Goal: Task Accomplishment & Management: Complete application form

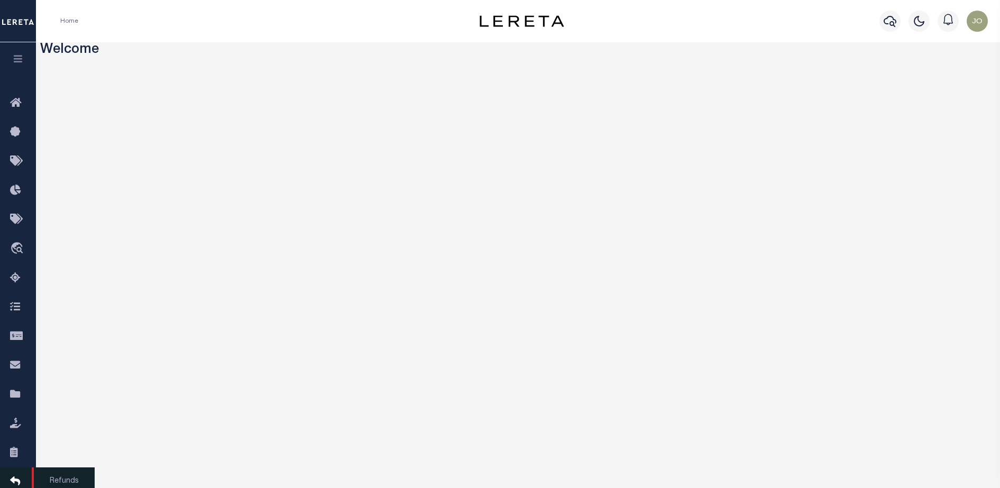
click at [16, 390] on link "Refunds" at bounding box center [18, 481] width 36 height 29
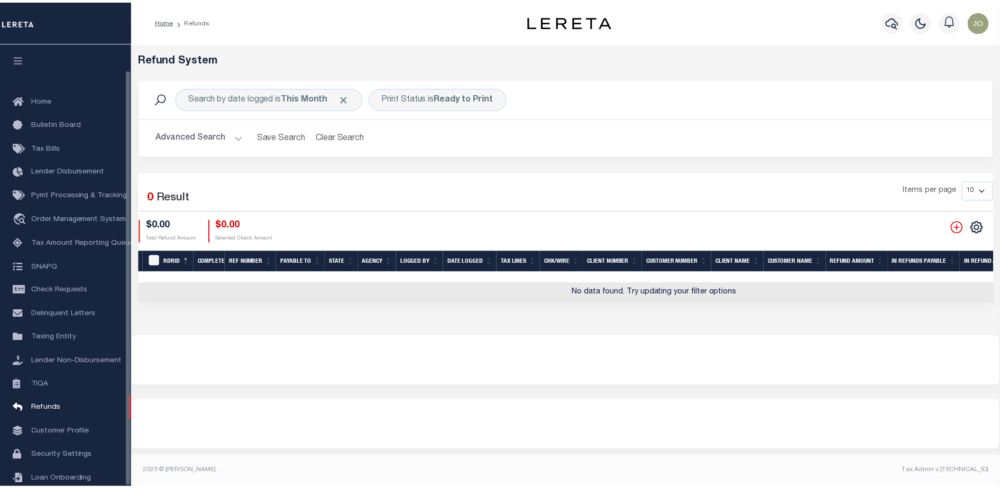
scroll to position [27, 0]
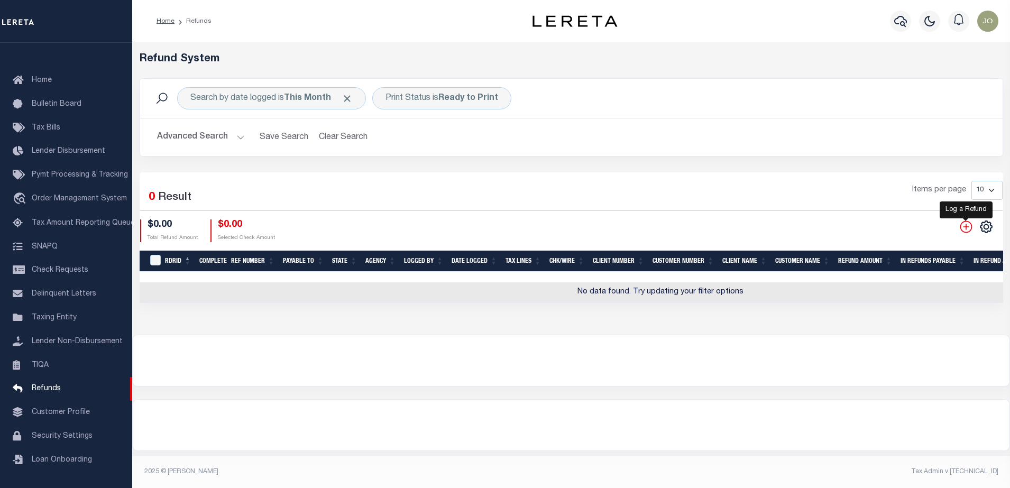
click at [964, 226] on icon "" at bounding box center [966, 227] width 14 height 14
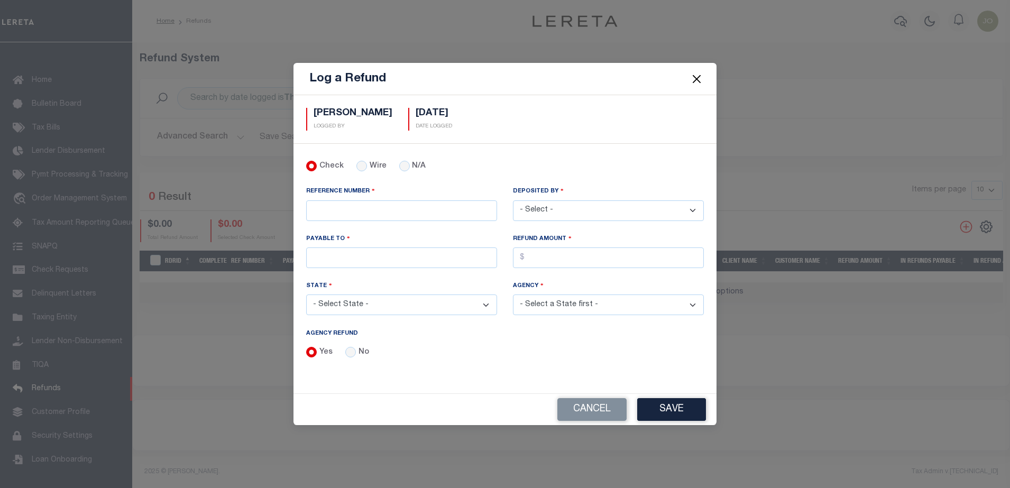
click at [699, 82] on button "Close" at bounding box center [697, 79] width 14 height 14
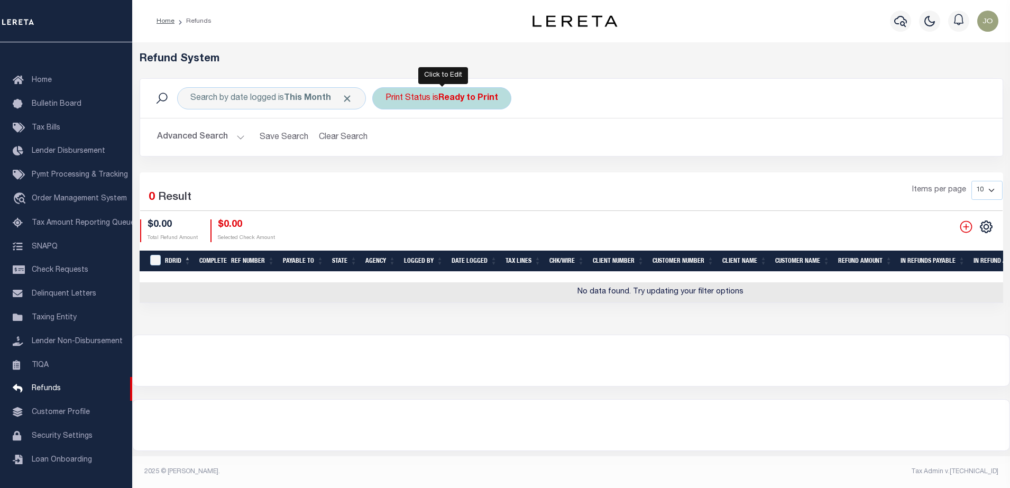
click at [422, 89] on div "Print Status is Ready to Print" at bounding box center [441, 98] width 139 height 22
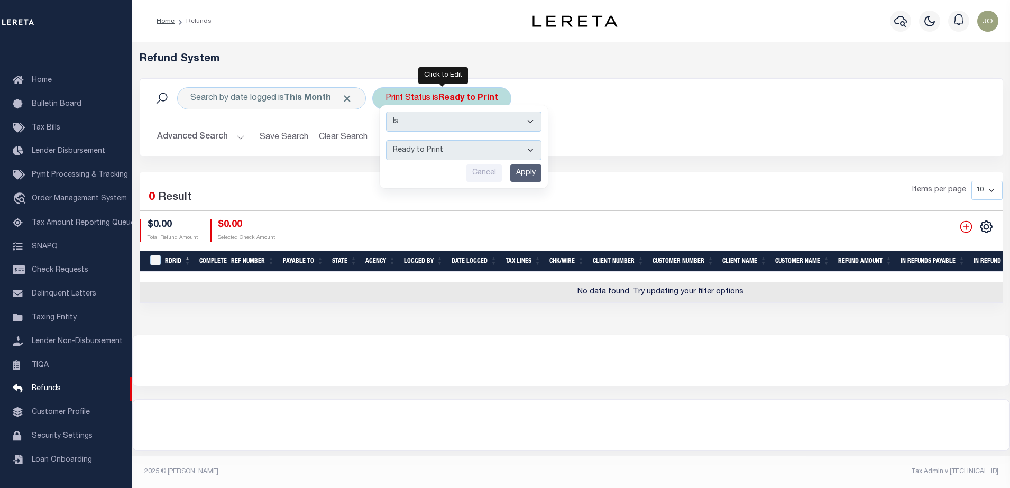
click at [462, 136] on div "Is Contains --ALL-- Ready to Write Ready to Print Printed Cancel Apply" at bounding box center [464, 146] width 168 height 83
drag, startPoint x: 462, startPoint y: 136, endPoint x: 459, endPoint y: 146, distance: 10.3
click at [459, 146] on div "Is Contains --ALL-- Ready to Write Ready to Print Printed Cancel Apply" at bounding box center [464, 146] width 168 height 83
click at [459, 146] on select "--ALL-- Ready to Write Ready to Print Printed" at bounding box center [463, 150] width 155 height 20
select select "All"
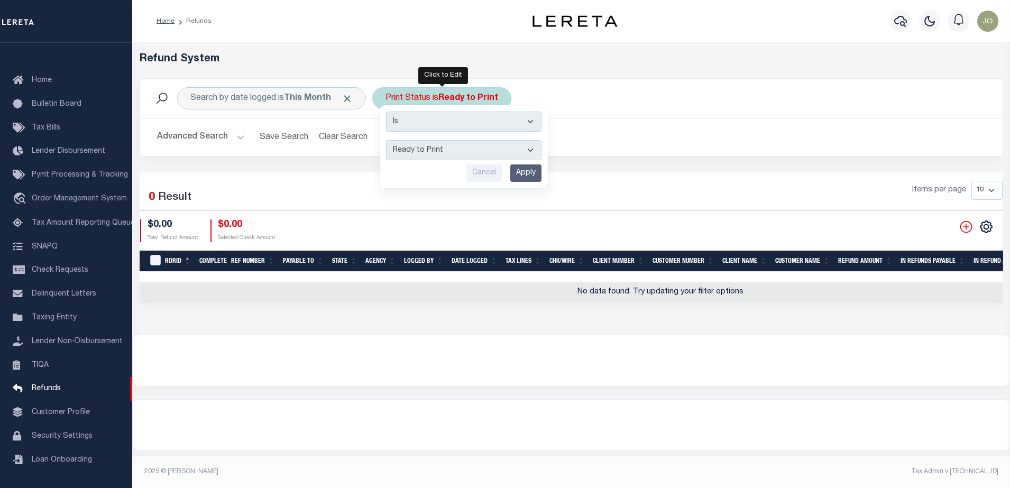
click at [386, 140] on select "--ALL-- Ready to Write Ready to Print Printed" at bounding box center [463, 150] width 155 height 20
click at [516, 170] on input "Apply" at bounding box center [525, 172] width 31 height 17
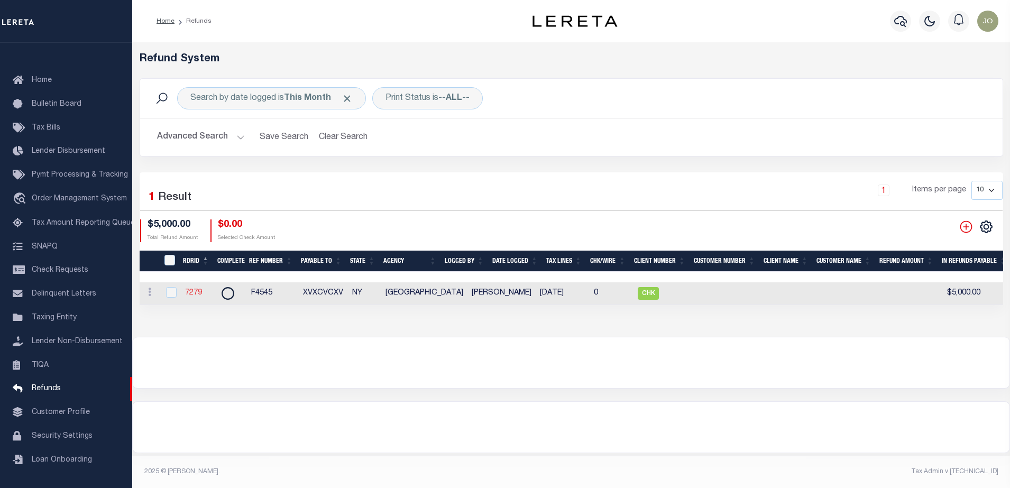
click at [194, 296] on link "7279" at bounding box center [193, 292] width 17 height 7
checkbox input "true"
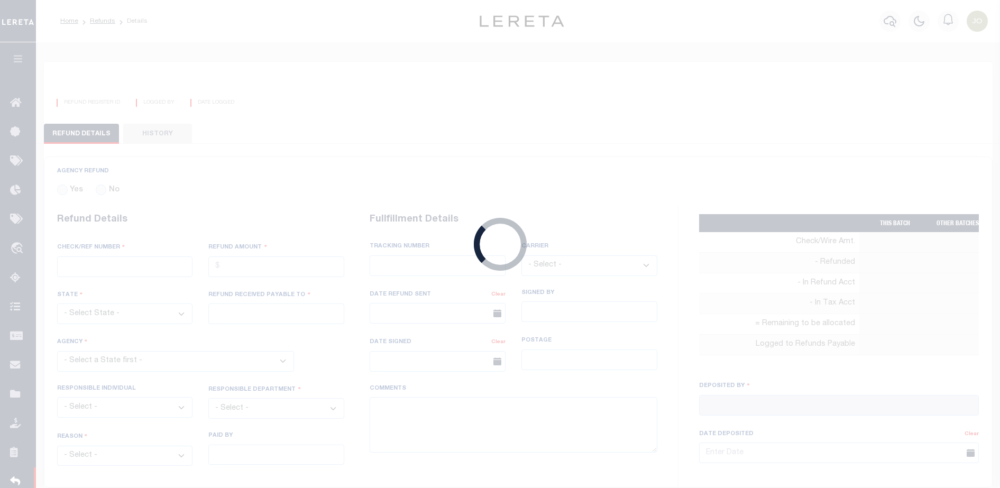
radio input "true"
type input "F4545"
type input "$5,000"
select select "NY"
type input "XVXCVCXV"
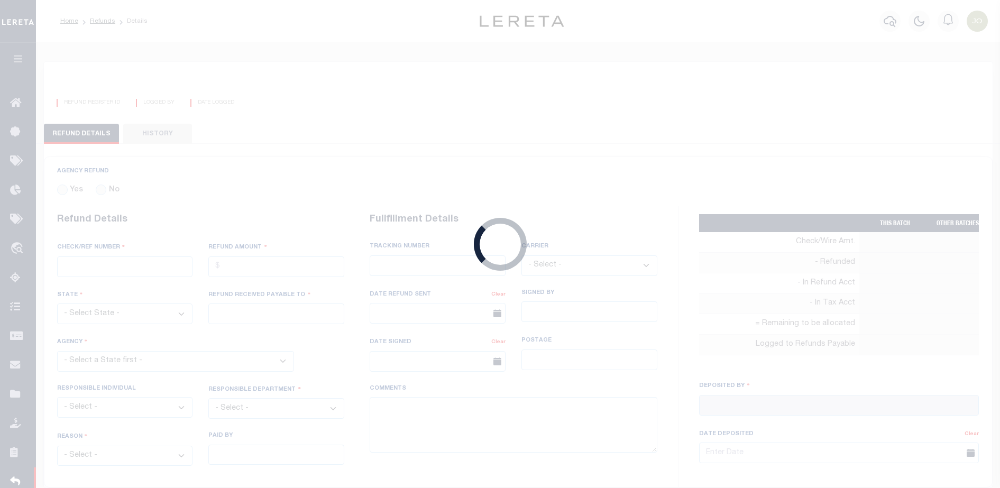
select select
type input "[PERSON_NAME]"
type input "[DATE]"
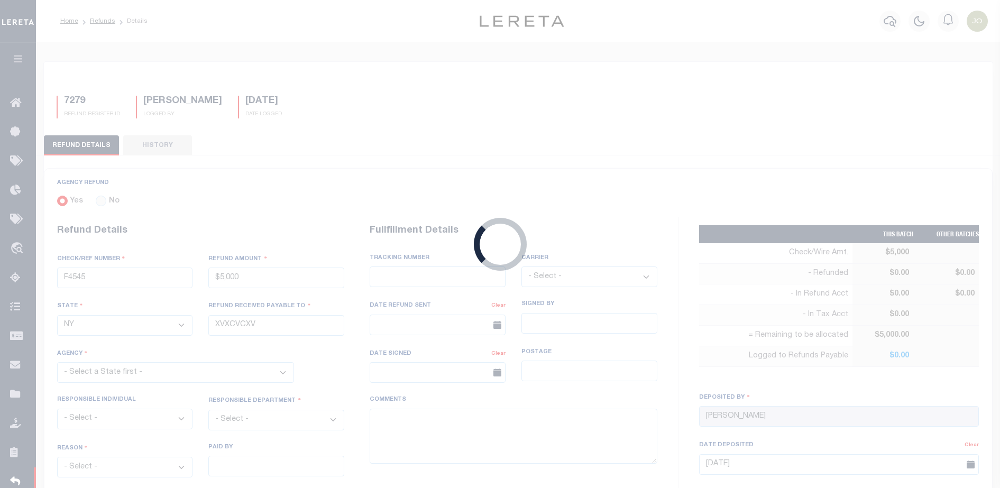
select select "3602519001"
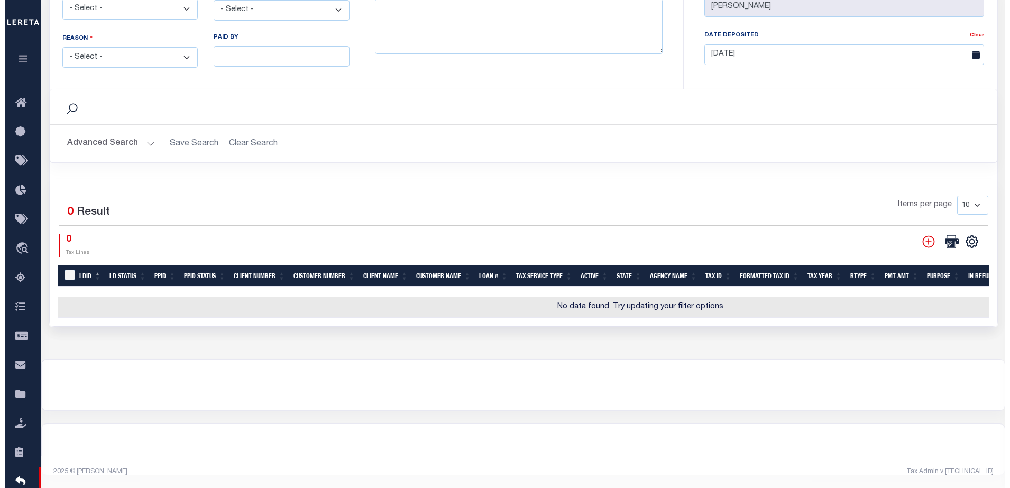
scroll to position [413, 0]
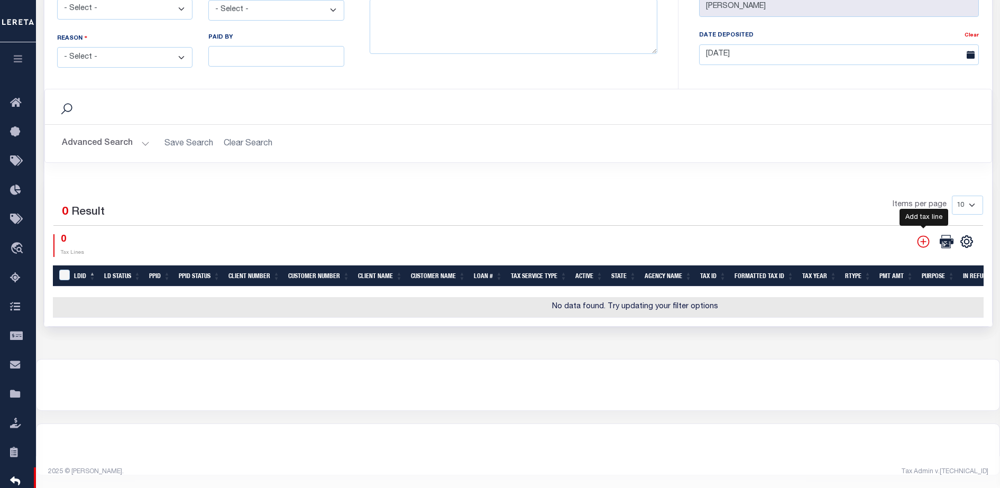
click at [923, 240] on icon "" at bounding box center [923, 241] width 12 height 12
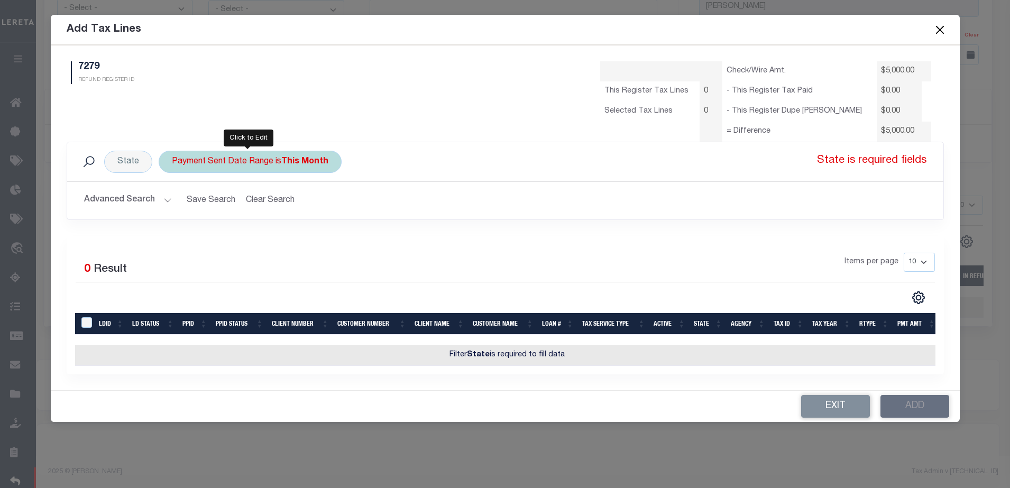
click at [233, 169] on div "Payment Sent Date Range is This Month" at bounding box center [250, 162] width 183 height 22
select select "This Month"
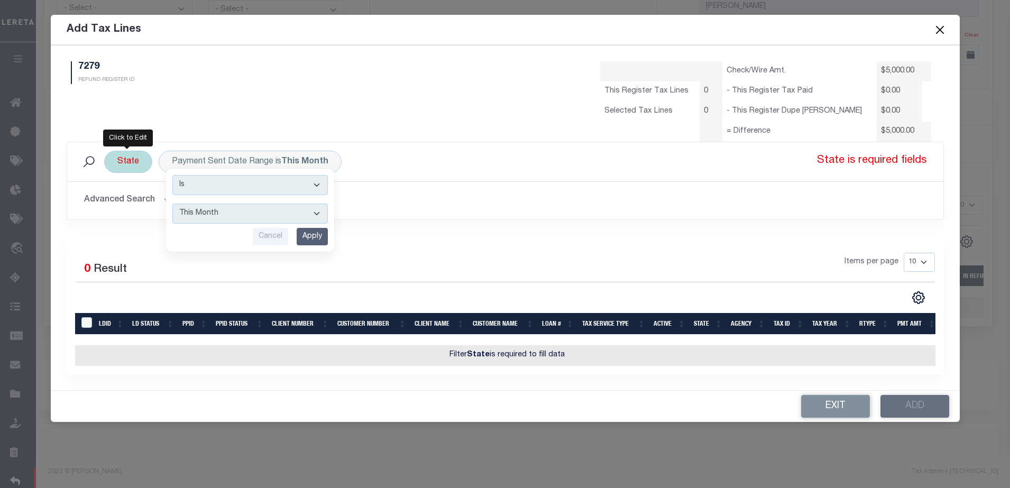
click at [122, 164] on div "State" at bounding box center [128, 162] width 48 height 22
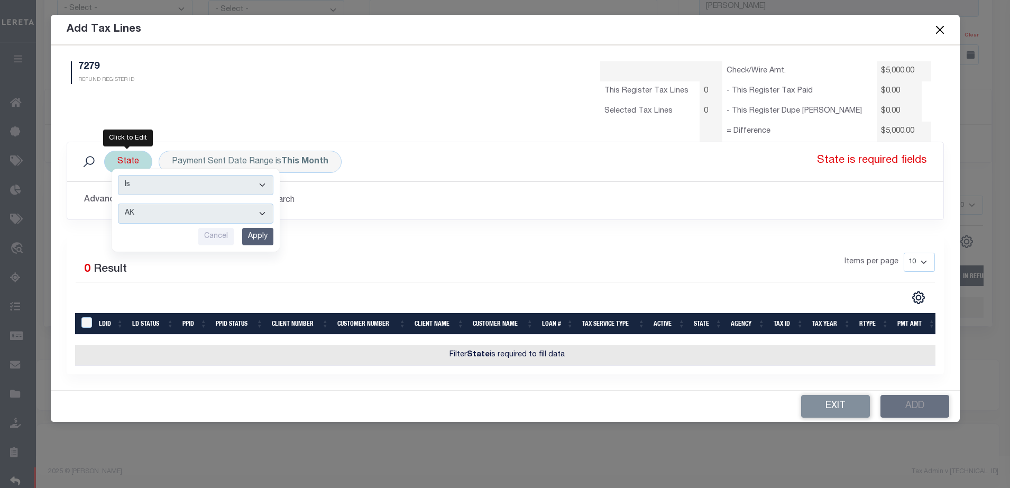
click at [164, 190] on select "Is Contains" at bounding box center [195, 185] width 155 height 20
click at [165, 201] on div "Is Contains AK AL AR AZ CA CO CT DC DE FL GA GU HI IA ID IL IN KS KY LA MA MD M…" at bounding box center [196, 210] width 168 height 83
click at [163, 210] on select "AK AL AR AZ CA CO CT DC DE FL GA GU HI IA ID IL IN KS KY LA MA MD ME MI MN MO M…" at bounding box center [195, 214] width 155 height 20
select select "[GEOGRAPHIC_DATA]"
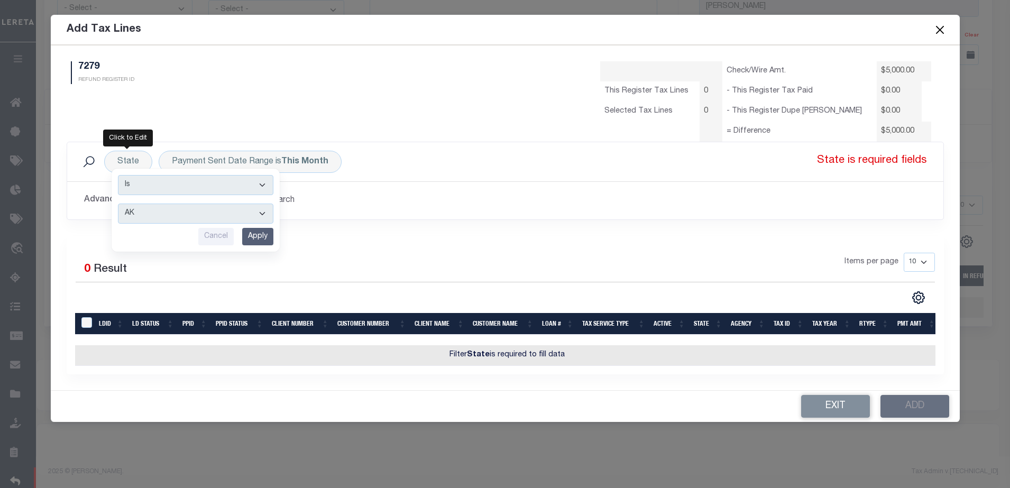
click at [118, 204] on select "AK AL AR AZ CA CO CT DC DE FL GA GU HI IA ID IL IN KS KY LA MA MD ME MI MN MO M…" at bounding box center [195, 214] width 155 height 20
click at [257, 236] on input "Apply" at bounding box center [257, 236] width 31 height 17
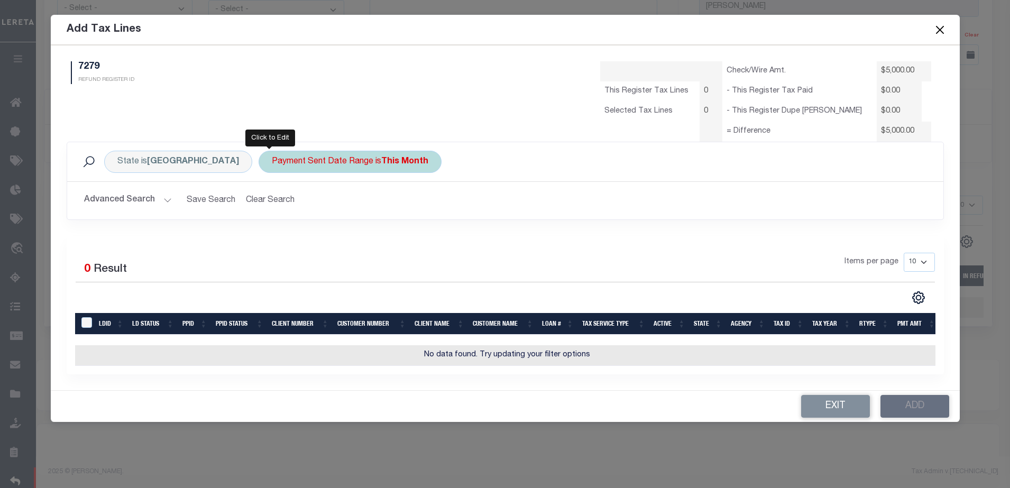
click at [259, 159] on div "Payment Sent Date Range is This Month" at bounding box center [350, 162] width 183 height 22
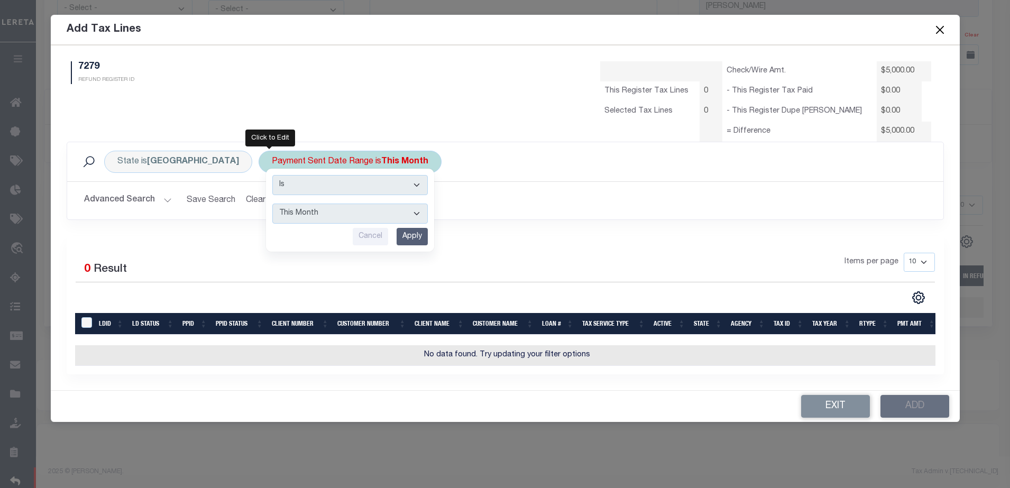
click at [301, 208] on select "--ALL-- This Month Last Month Last Three Months This Year Last Year" at bounding box center [349, 214] width 155 height 20
select select "Last Three Months"
click at [272, 204] on select "--ALL-- This Month Last Month Last Three Months This Year Last Year" at bounding box center [349, 214] width 155 height 20
click at [397, 239] on input "Apply" at bounding box center [412, 236] width 31 height 17
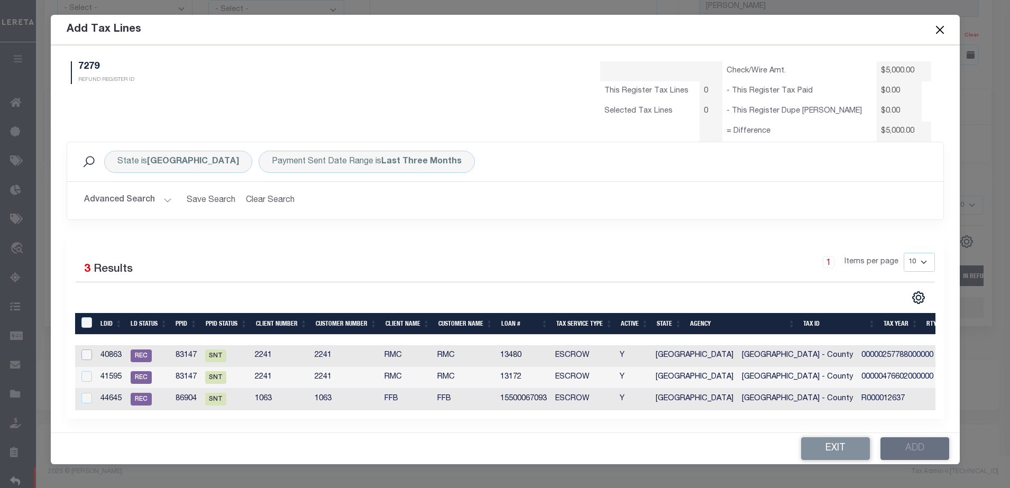
click at [84, 356] on input "checkbox" at bounding box center [86, 354] width 11 height 11
checkbox input "true"
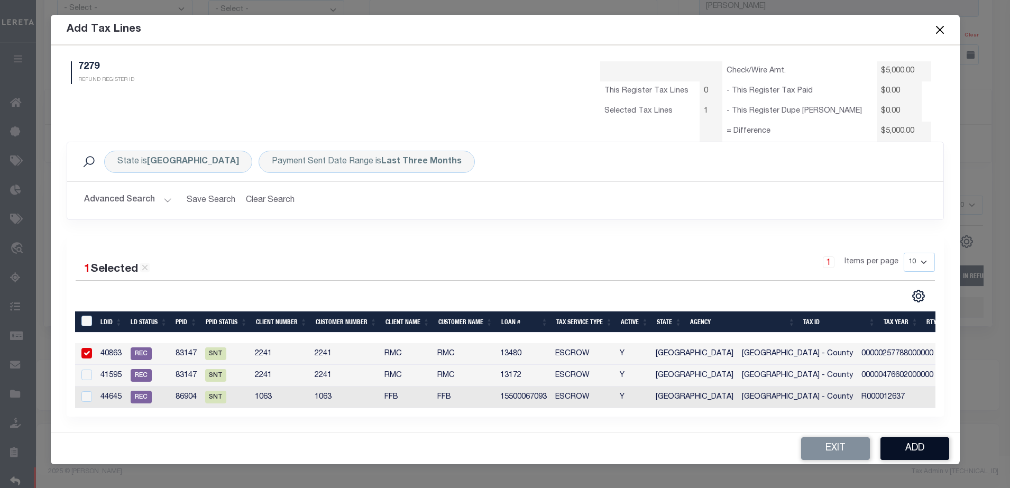
click at [903, 440] on button "Add" at bounding box center [914, 448] width 69 height 23
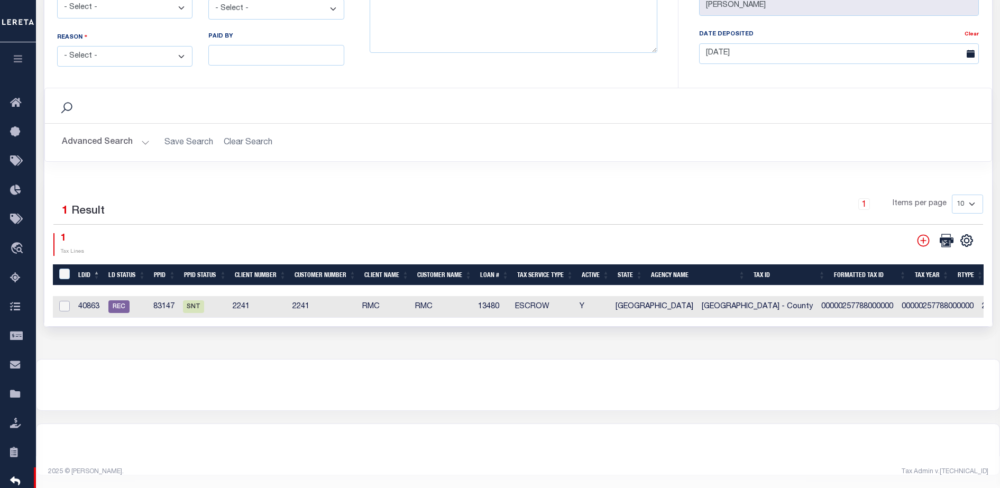
click at [63, 303] on input "checkbox" at bounding box center [64, 306] width 11 height 11
checkbox input "true"
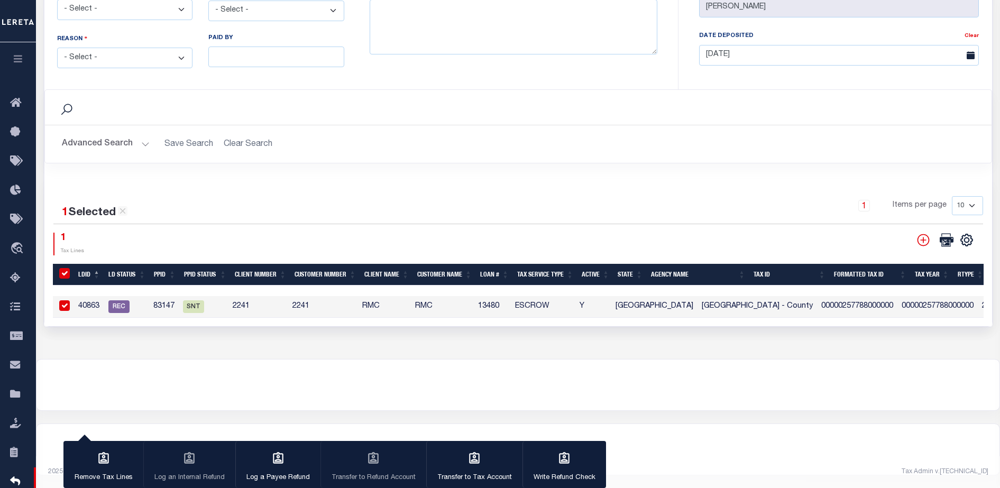
checkbox input "true"
click at [113, 463] on div "button" at bounding box center [103, 459] width 26 height 26
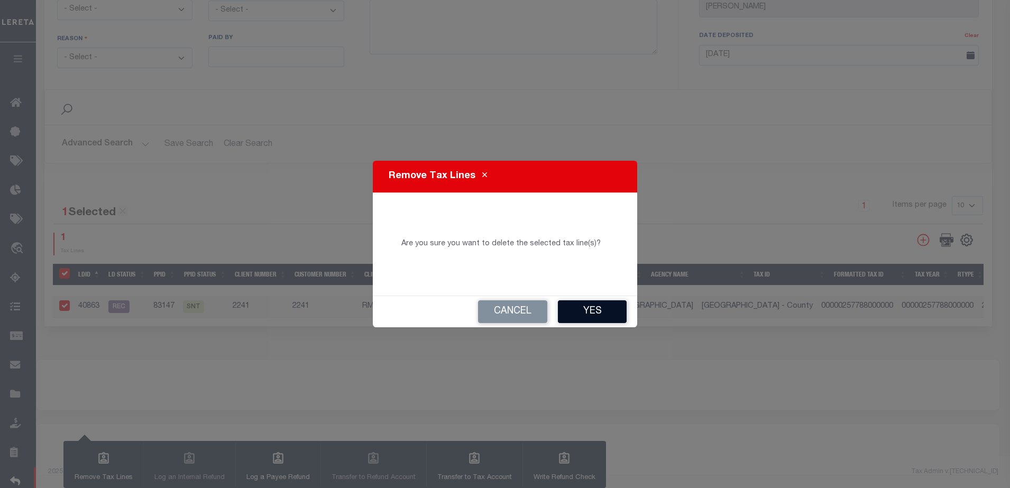
click at [590, 320] on button "Yes" at bounding box center [592, 311] width 69 height 23
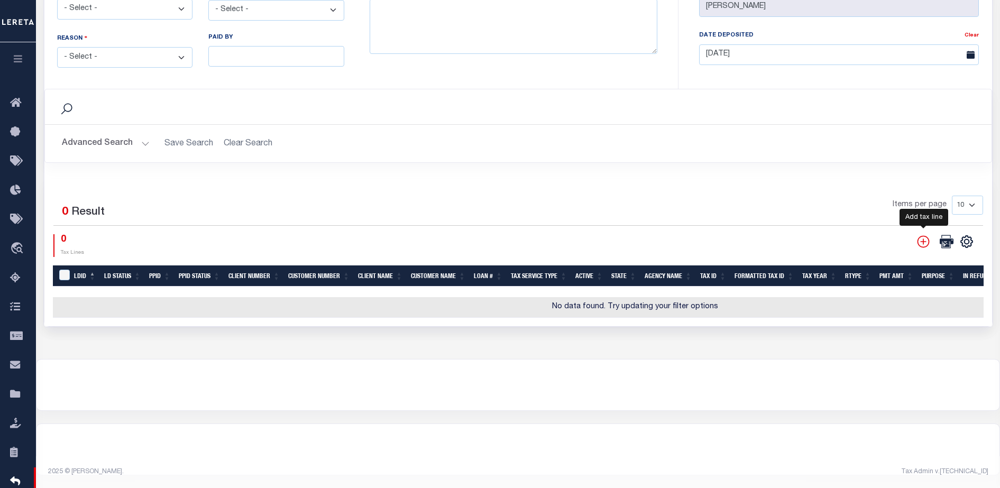
click at [922, 236] on icon "" at bounding box center [923, 241] width 12 height 12
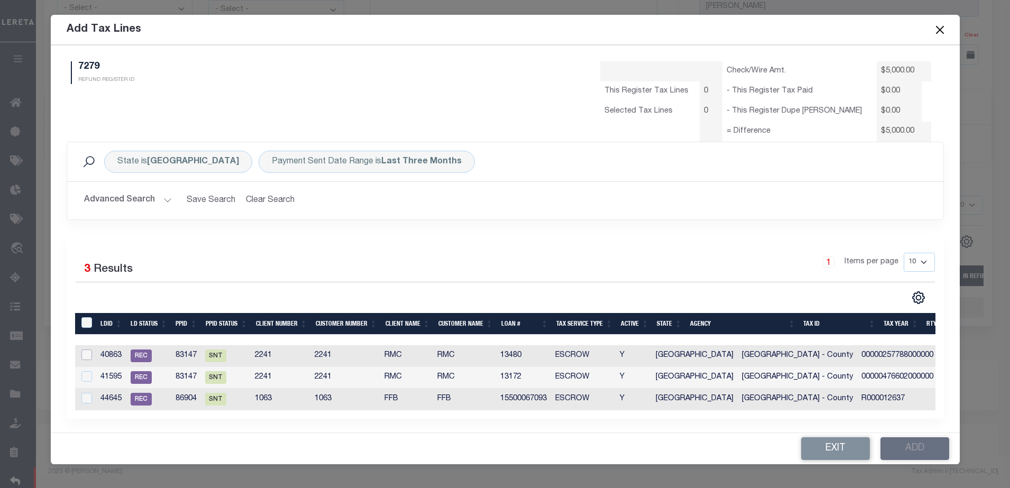
click at [87, 356] on input "checkbox" at bounding box center [86, 354] width 11 height 11
checkbox input "true"
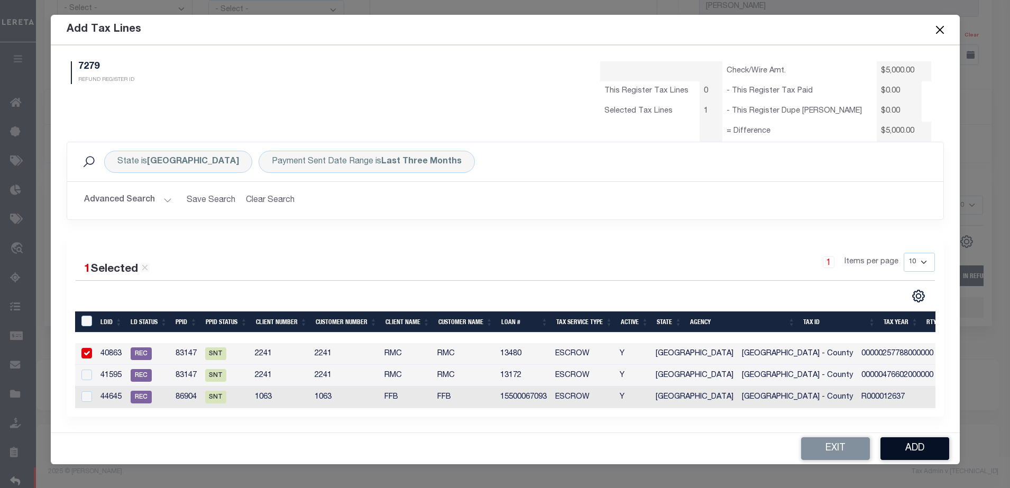
click at [901, 450] on button "Add" at bounding box center [914, 448] width 69 height 23
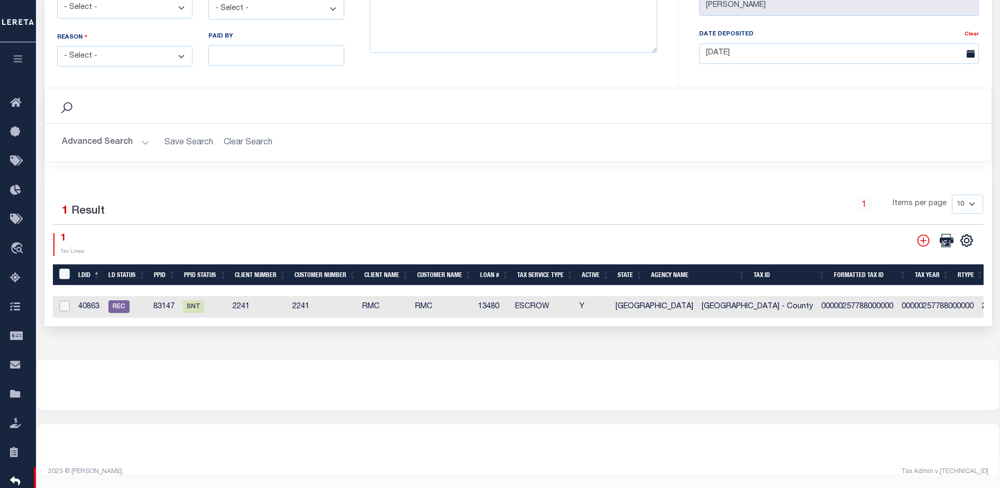
click at [59, 302] on input "checkbox" at bounding box center [64, 306] width 11 height 11
checkbox input "true"
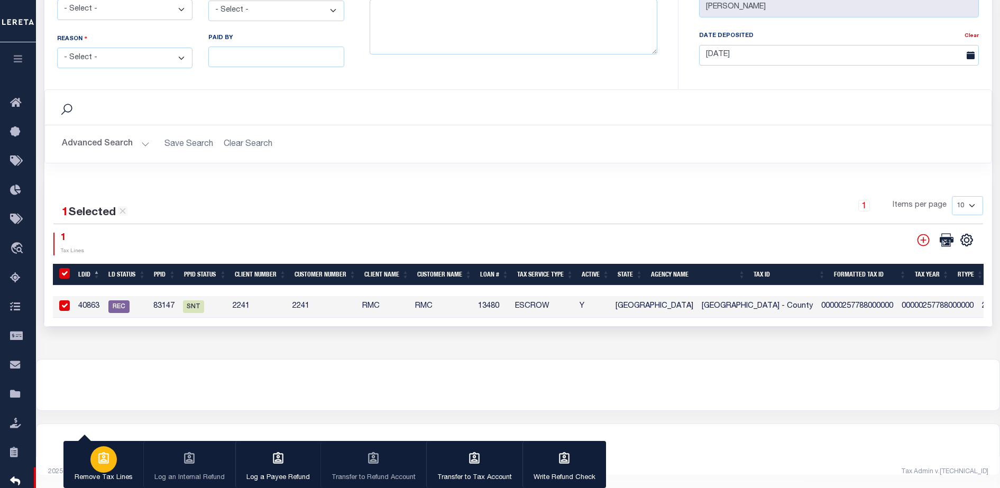
click at [117, 453] on button "Remove Tax Lines" at bounding box center [103, 465] width 80 height 48
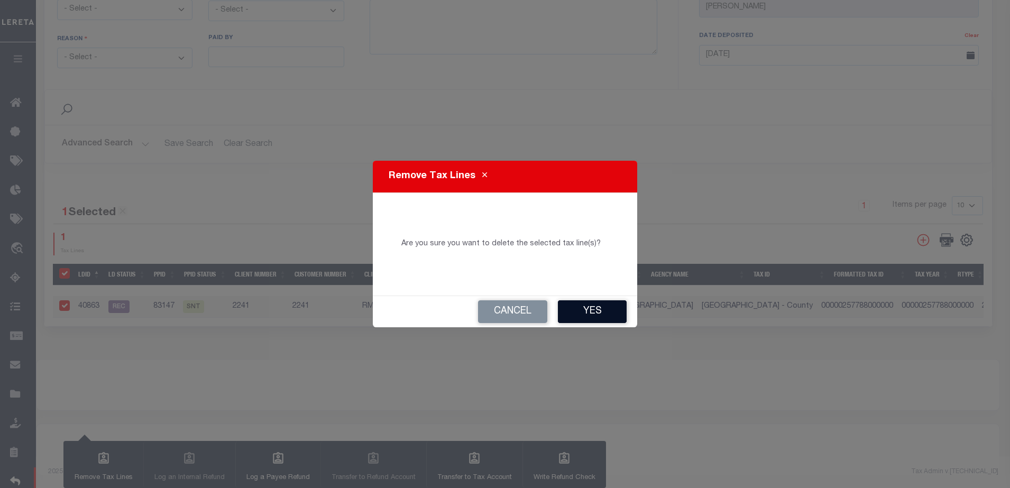
click at [590, 319] on button "Yes" at bounding box center [592, 311] width 69 height 23
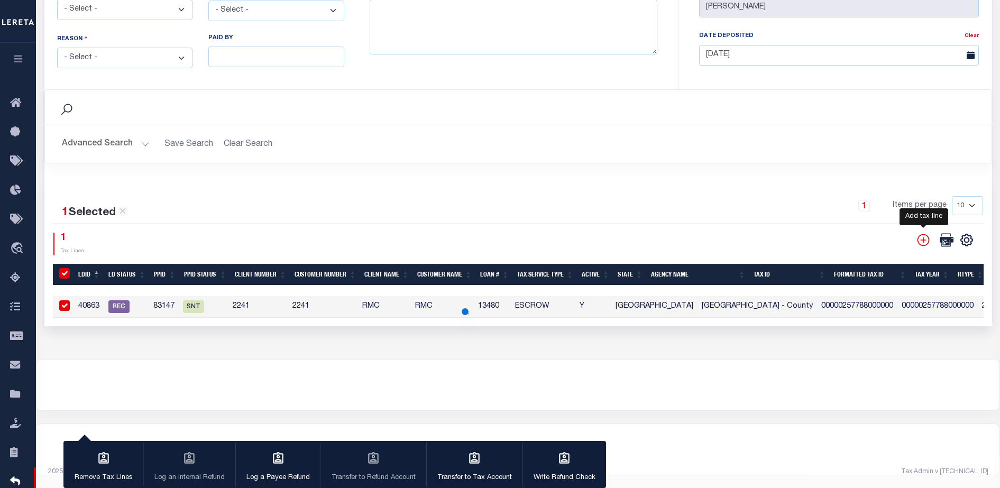
click at [923, 236] on icon "" at bounding box center [923, 240] width 12 height 12
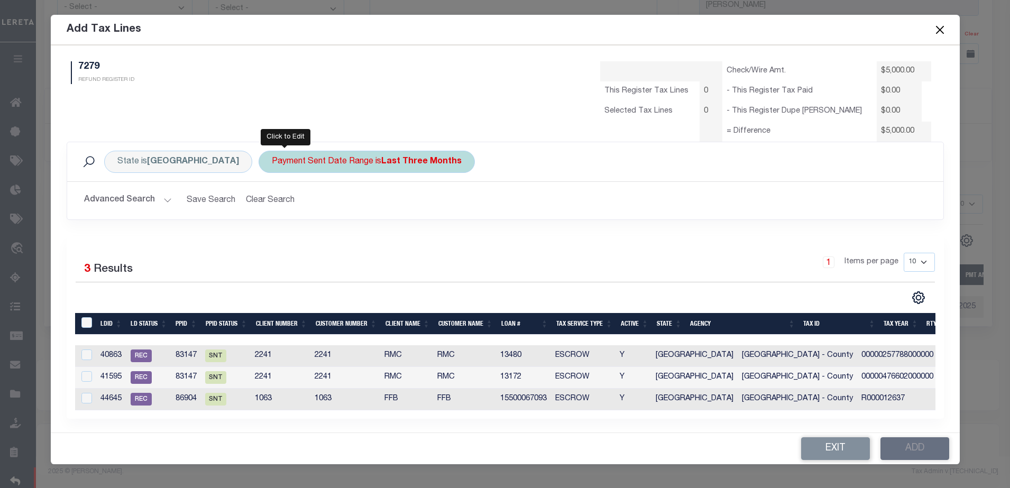
click at [300, 168] on div "Payment Sent Date Range is Last Three Months" at bounding box center [367, 162] width 216 height 22
select select "Last Three Months"
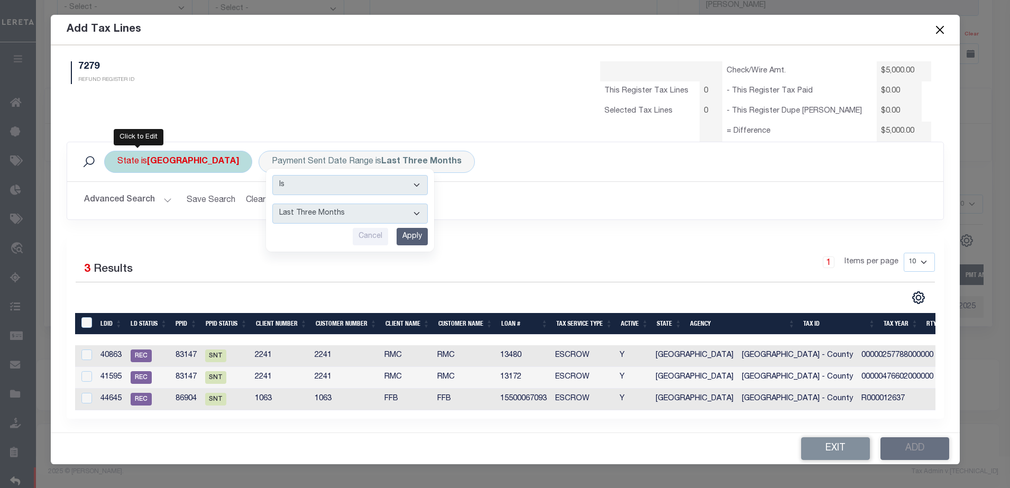
click at [148, 154] on div "State is TX" at bounding box center [178, 162] width 148 height 22
select select "[GEOGRAPHIC_DATA]"
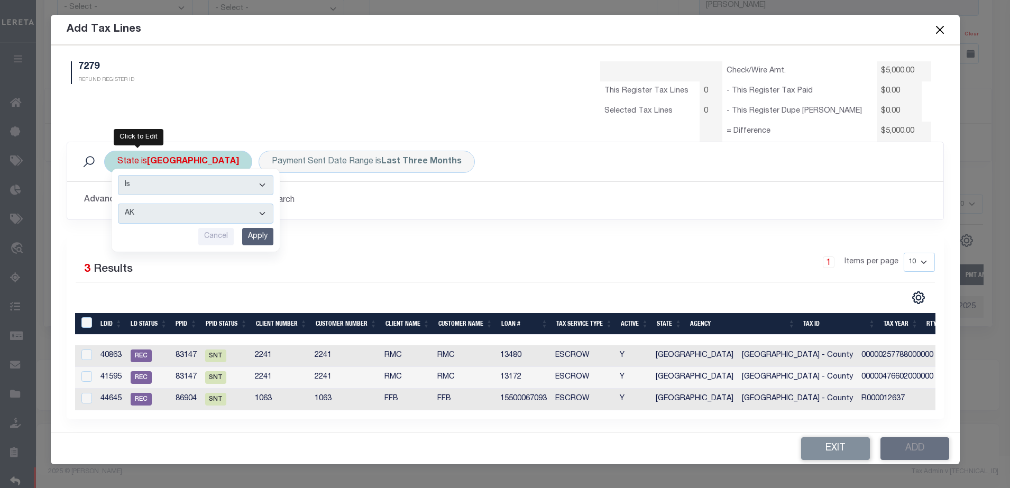
click at [143, 201] on div "Is Contains AK AL AR AZ CA CO CT DC DE FL GA GU HI IA ID IL IN KS KY LA MA MD M…" at bounding box center [196, 210] width 168 height 83
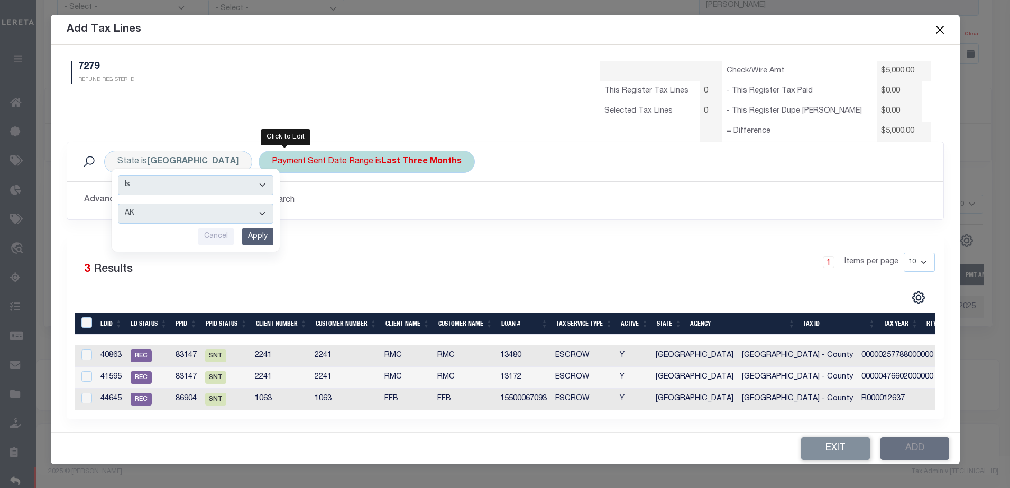
click at [266, 166] on div "Payment Sent Date Range is Last Three Months" at bounding box center [367, 162] width 216 height 22
select select "Last Three Months"
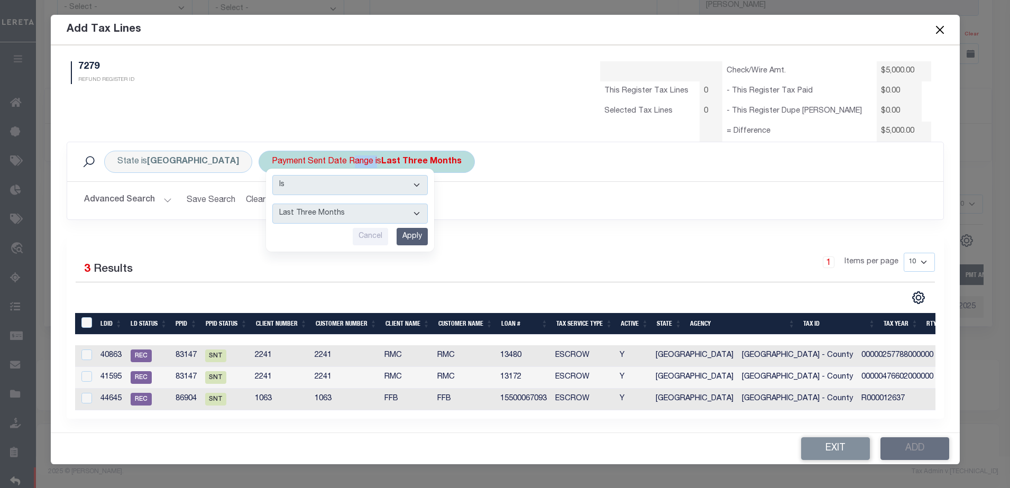
click at [266, 166] on div "Payment Sent Date Range is Last Three Months Is Contains --ALL-- This Month Las…" at bounding box center [367, 162] width 216 height 22
select select "Last Three Months"
click at [266, 166] on div "Payment Sent Date Range is Last Three Months Is Contains --ALL-- This Month Las…" at bounding box center [367, 162] width 216 height 22
select select "Last Three Months"
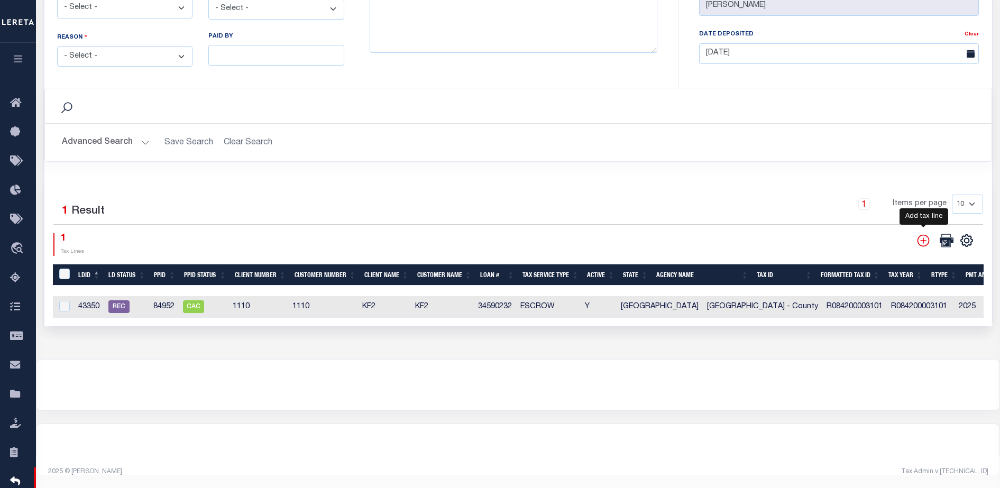
click at [922, 238] on icon "" at bounding box center [923, 241] width 14 height 14
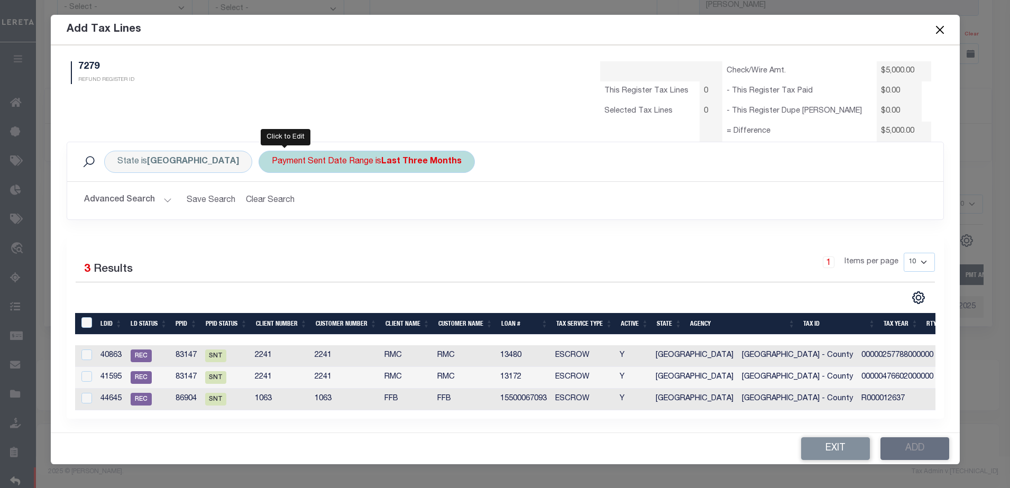
click at [259, 170] on div "Payment Sent Date Range is Last Three Months" at bounding box center [367, 162] width 216 height 22
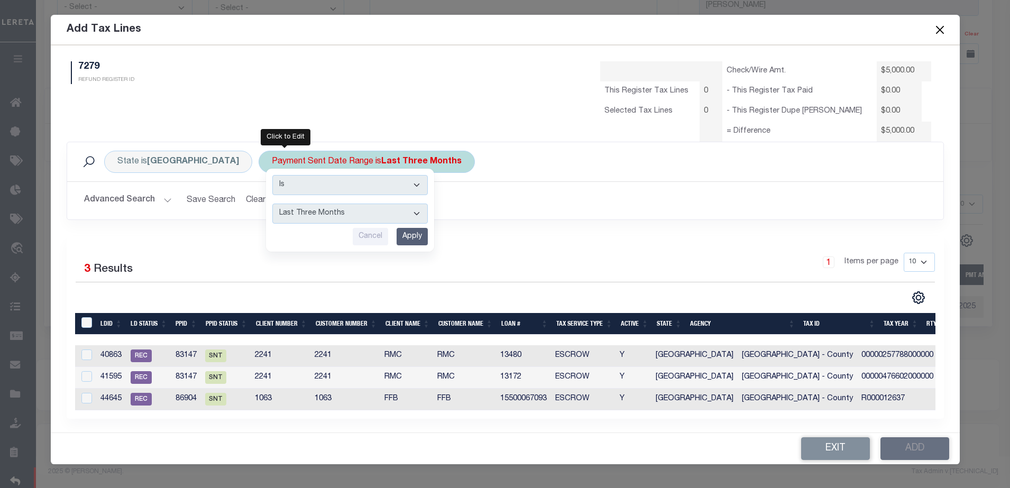
click at [282, 212] on select "--ALL-- This Month Last Month Last Three Months This Year Last Year" at bounding box center [349, 214] width 155 height 20
select select "This Year"
click at [272, 204] on select "--ALL-- This Month Last Month Last Three Months This Year Last Year" at bounding box center [349, 214] width 155 height 20
click at [397, 237] on input "Apply" at bounding box center [412, 236] width 31 height 17
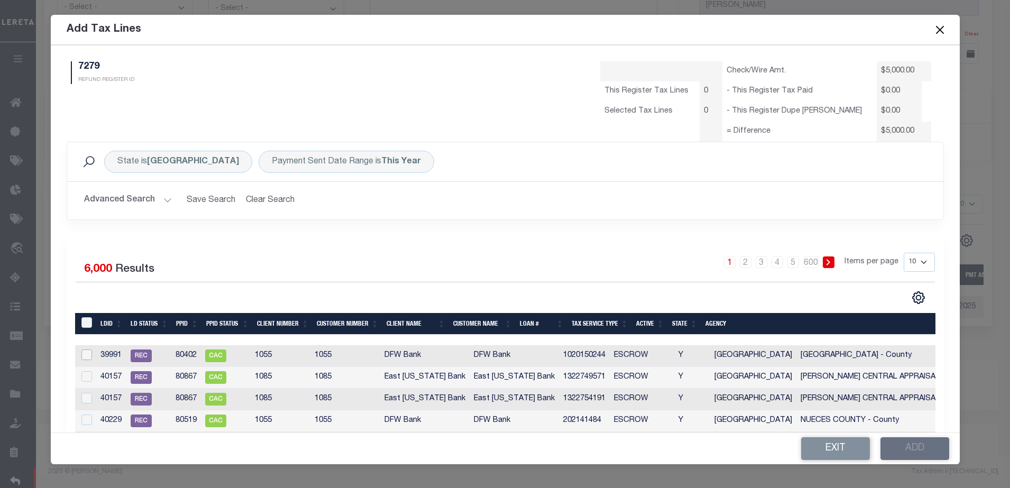
click at [85, 354] on input "checkbox" at bounding box center [86, 354] width 11 height 11
checkbox input "true"
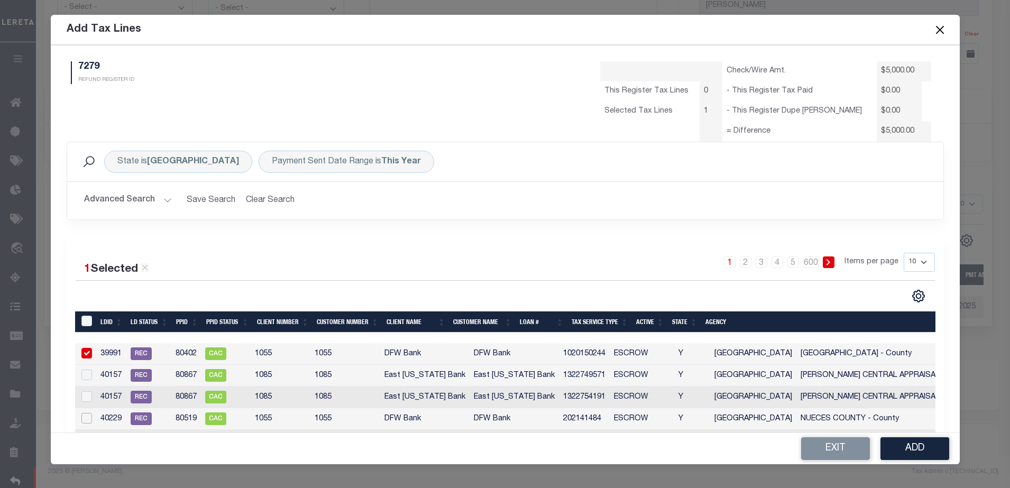
click at [89, 424] on input "checkbox" at bounding box center [86, 418] width 11 height 11
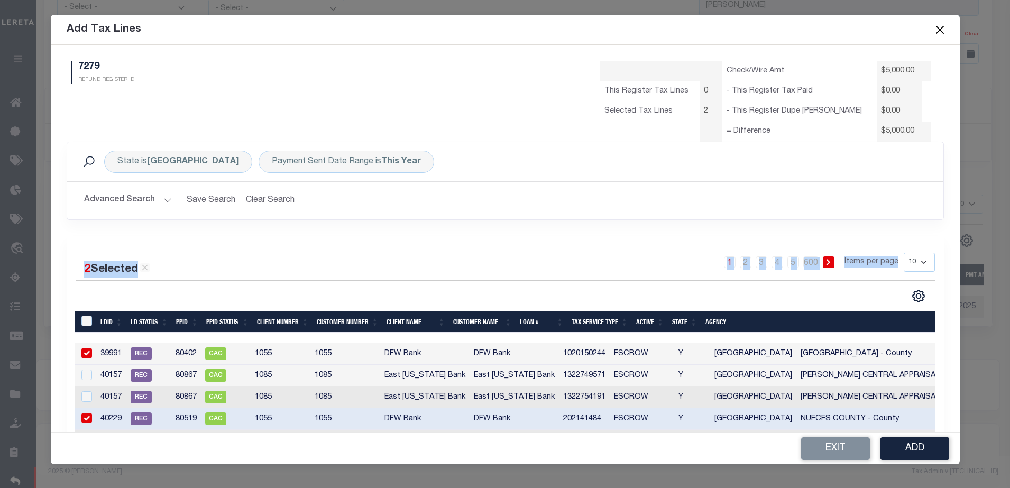
drag, startPoint x: 959, startPoint y: 232, endPoint x: 959, endPoint y: 268, distance: 35.4
click at [959, 268] on div "7279 REFUND REGISTER ID Check/Wire Amt. $5,000.00 This Register Tax Lines 0 $0.…" at bounding box center [505, 239] width 909 height 388
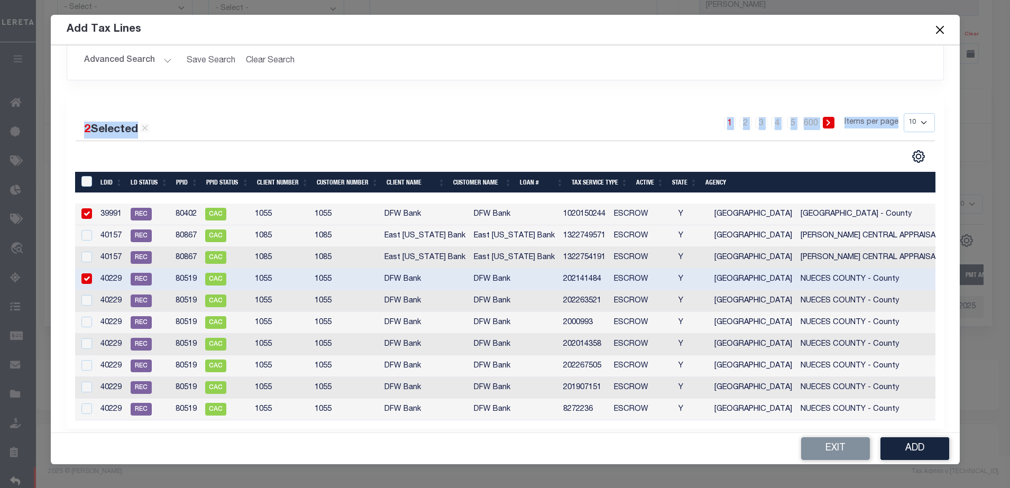
scroll to position [152, 0]
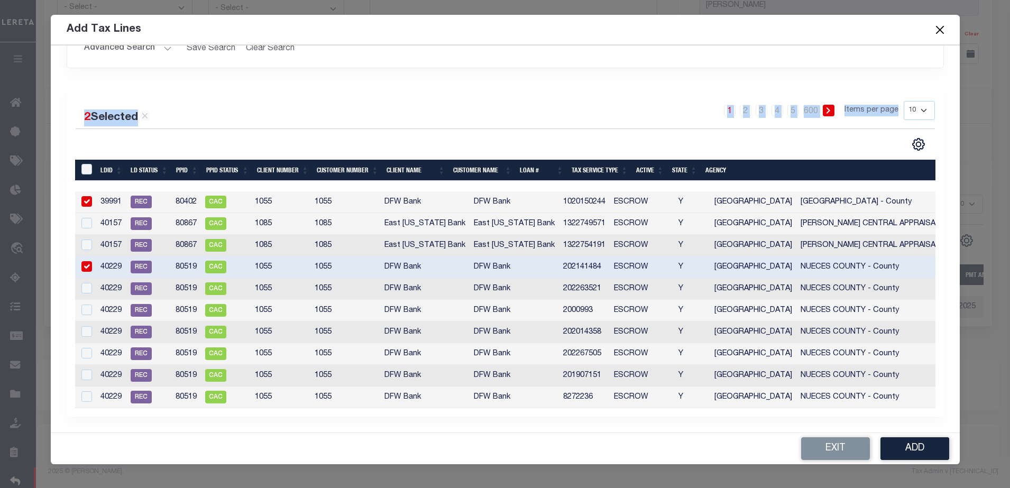
drag, startPoint x: 87, startPoint y: 202, endPoint x: 85, endPoint y: 261, distance: 58.7
click at [85, 261] on tbody "39991 REC 80402 CAC 1055 1055 DFW Bank DFW Bank 1020150244 ESCROW Y TX MARTIN C…" at bounding box center [693, 299] width 1236 height 217
click at [85, 261] on input "checkbox" at bounding box center [86, 266] width 11 height 11
checkbox input "false"
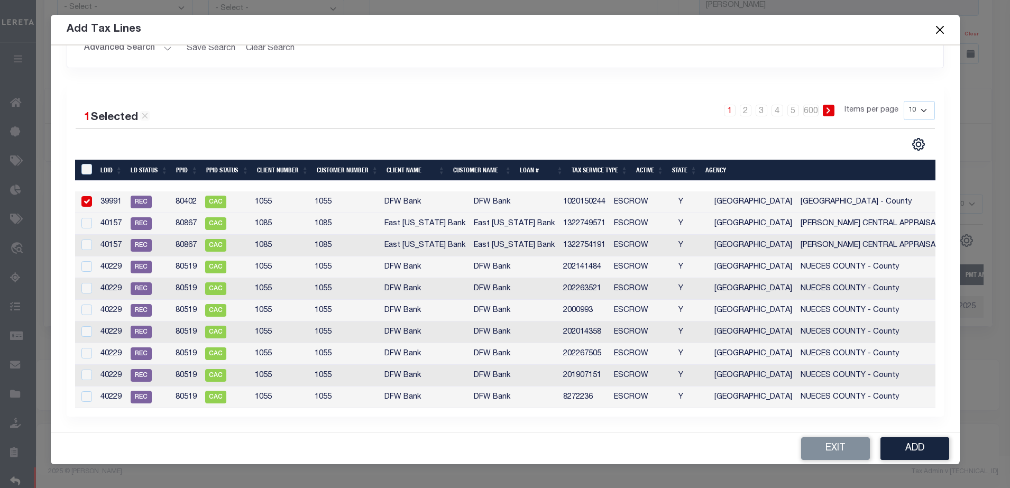
click at [90, 216] on td at bounding box center [86, 224] width 22 height 22
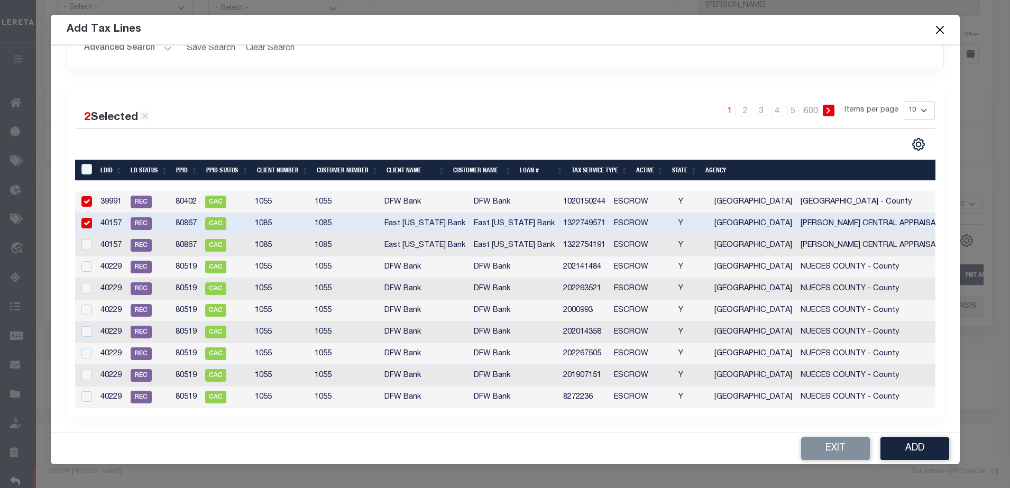
click at [89, 218] on input "checkbox" at bounding box center [86, 223] width 11 height 11
checkbox input "false"
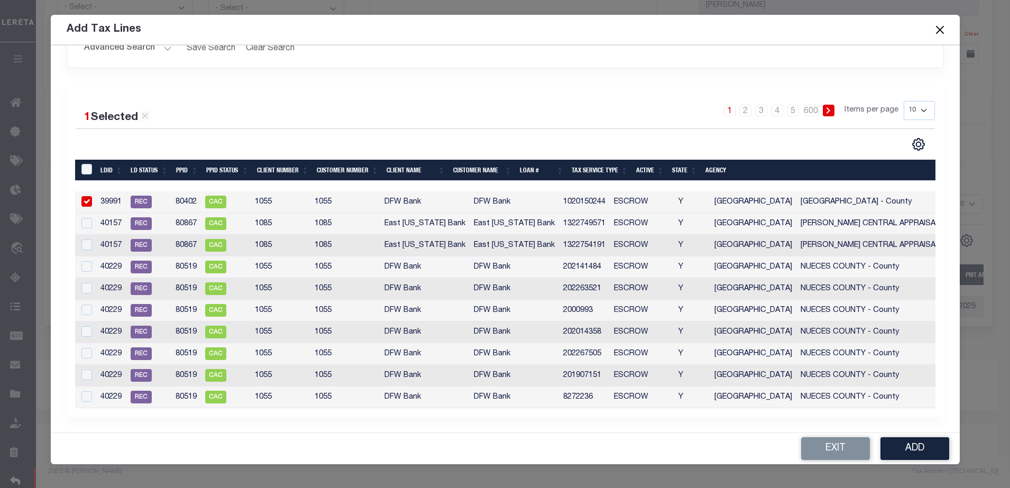
click at [86, 194] on td at bounding box center [86, 202] width 22 height 22
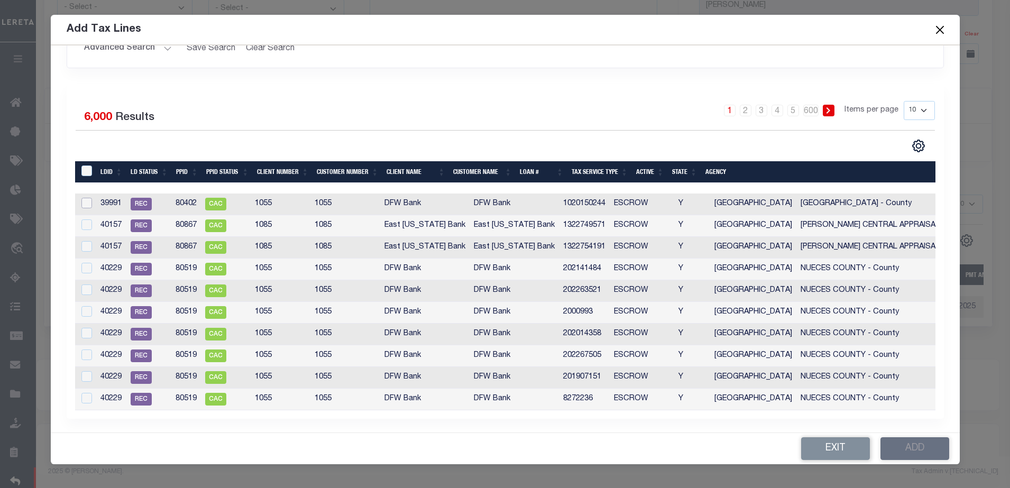
click at [86, 200] on input "checkbox" at bounding box center [86, 203] width 11 height 11
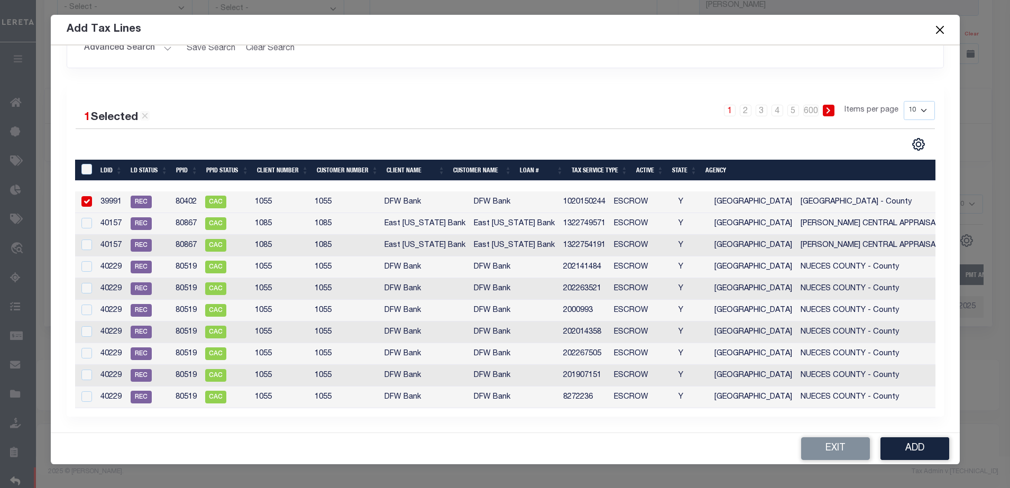
click at [86, 200] on input "checkbox" at bounding box center [86, 201] width 11 height 11
checkbox input "false"
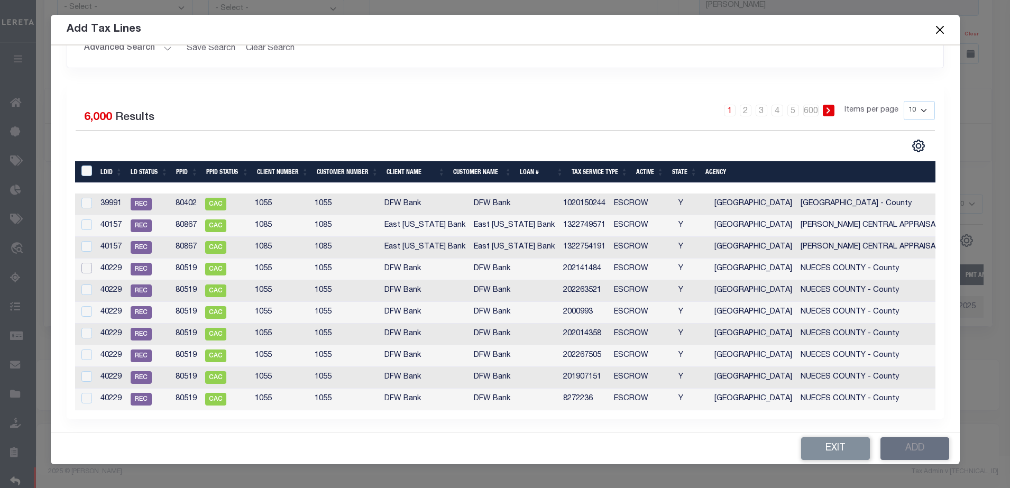
click at [84, 272] on input "checkbox" at bounding box center [86, 268] width 11 height 11
checkbox input "true"
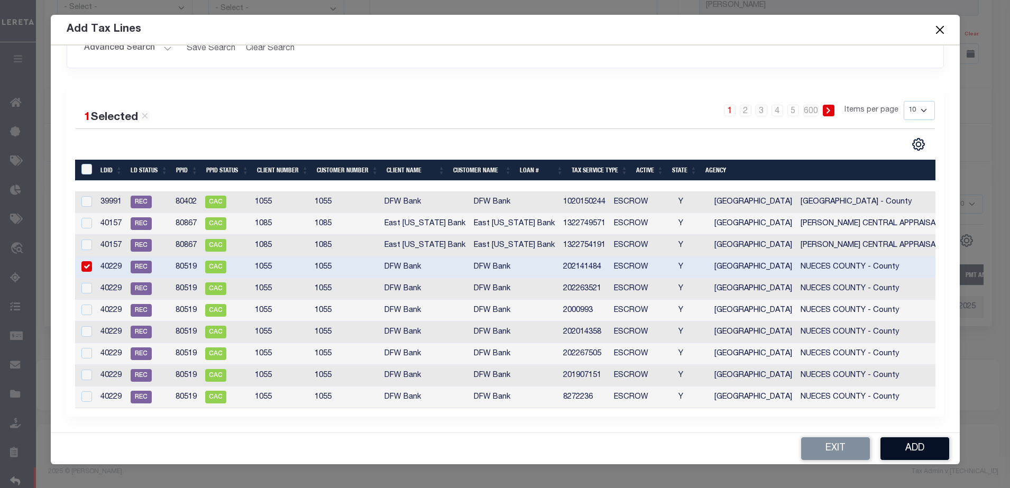
click at [912, 452] on button "Add" at bounding box center [914, 448] width 69 height 23
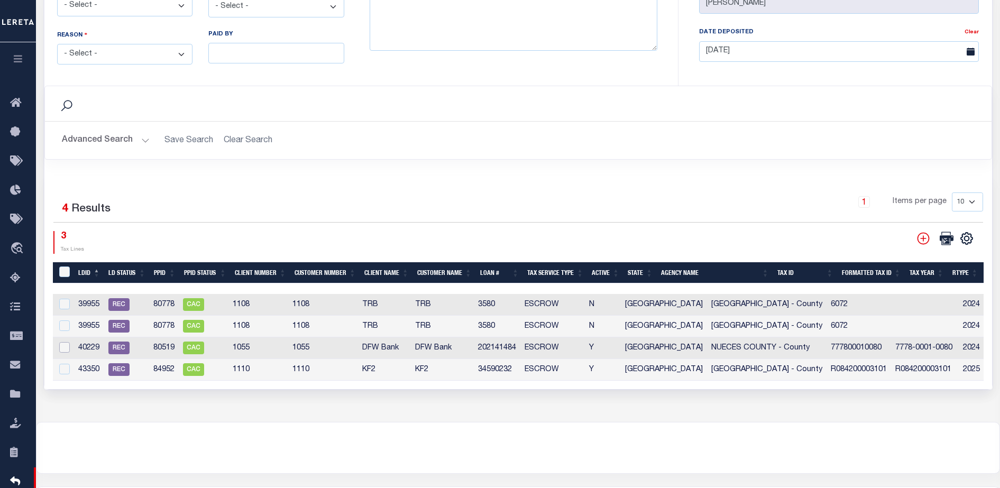
click at [60, 342] on input "checkbox" at bounding box center [64, 347] width 11 height 11
checkbox input "true"
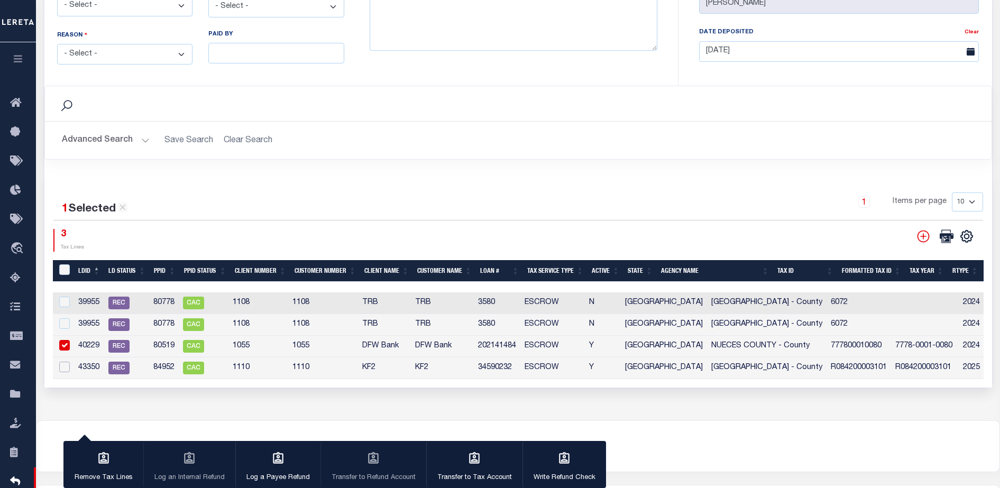
click at [65, 362] on input "checkbox" at bounding box center [64, 367] width 11 height 11
checkbox input "true"
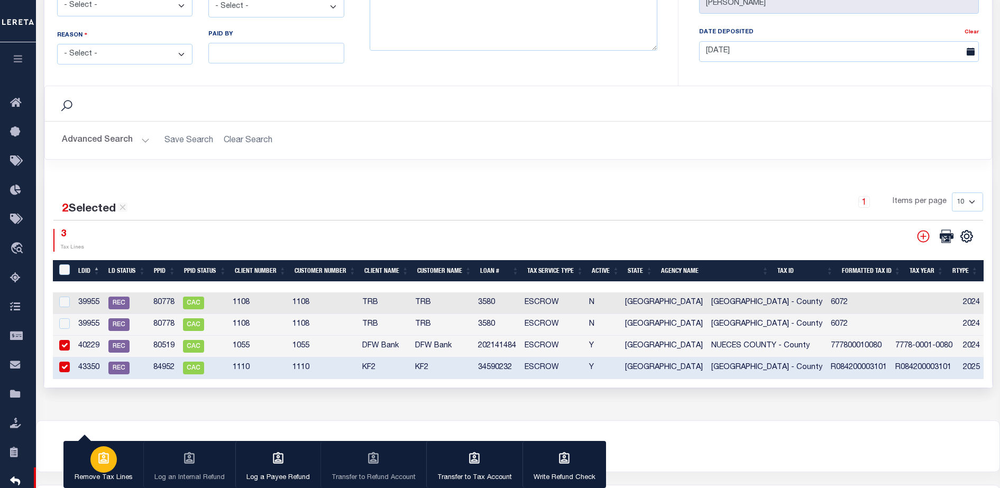
click at [115, 455] on div "button" at bounding box center [103, 459] width 26 height 26
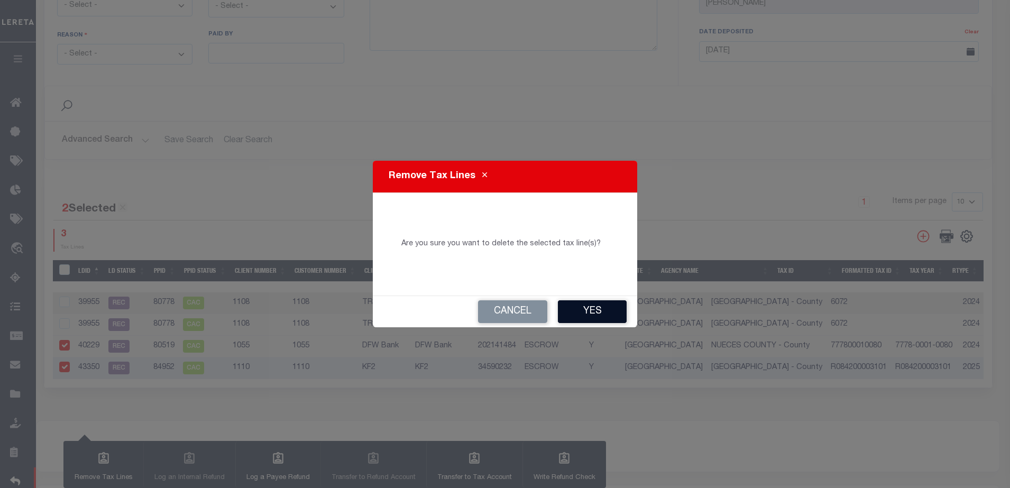
click at [596, 306] on button "Yes" at bounding box center [592, 311] width 69 height 23
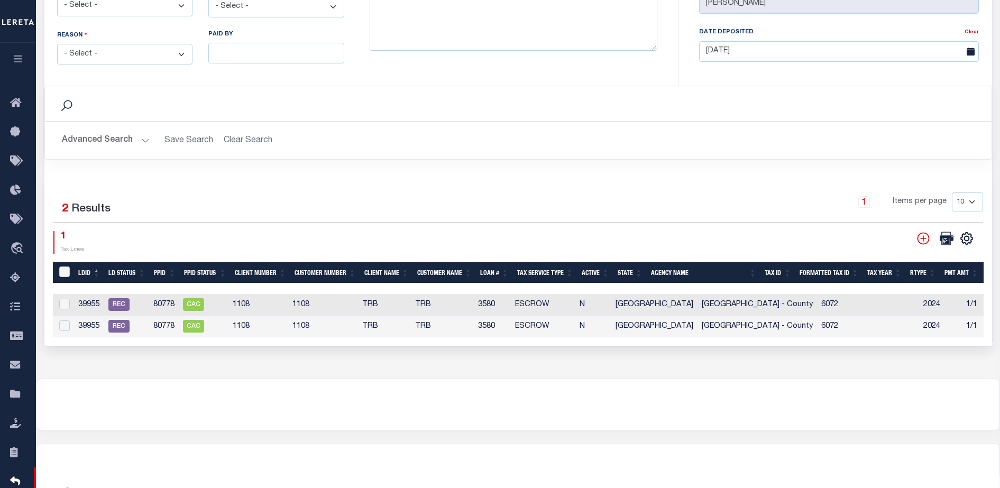
click at [94, 305] on td "39955" at bounding box center [89, 305] width 30 height 22
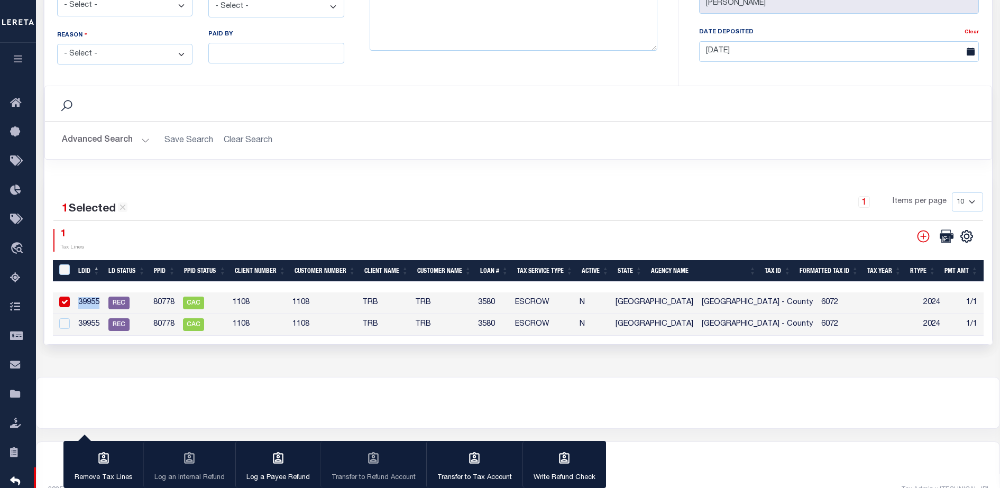
click at [94, 305] on td "39955" at bounding box center [89, 303] width 30 height 22
copy td "39955"
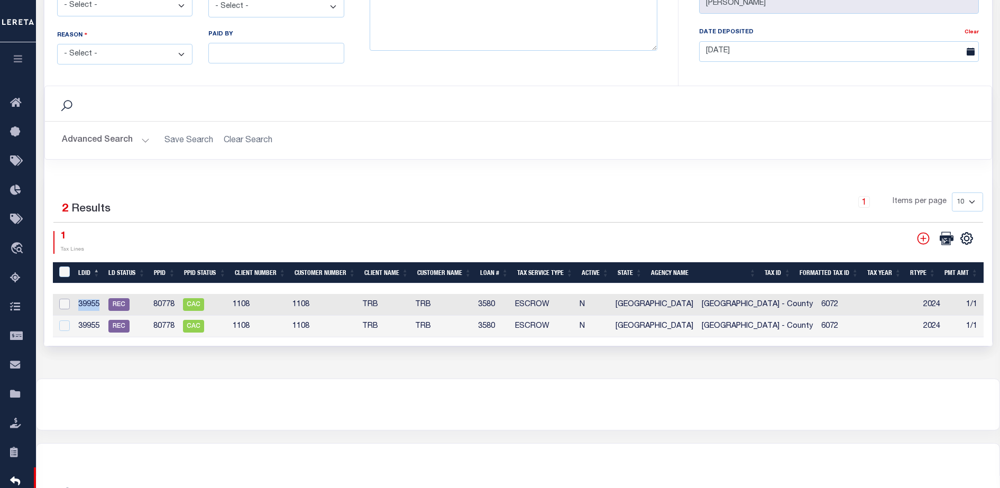
drag, startPoint x: 94, startPoint y: 305, endPoint x: 66, endPoint y: 300, distance: 28.5
click at [66, 300] on input "checkbox" at bounding box center [64, 304] width 11 height 11
checkbox input "true"
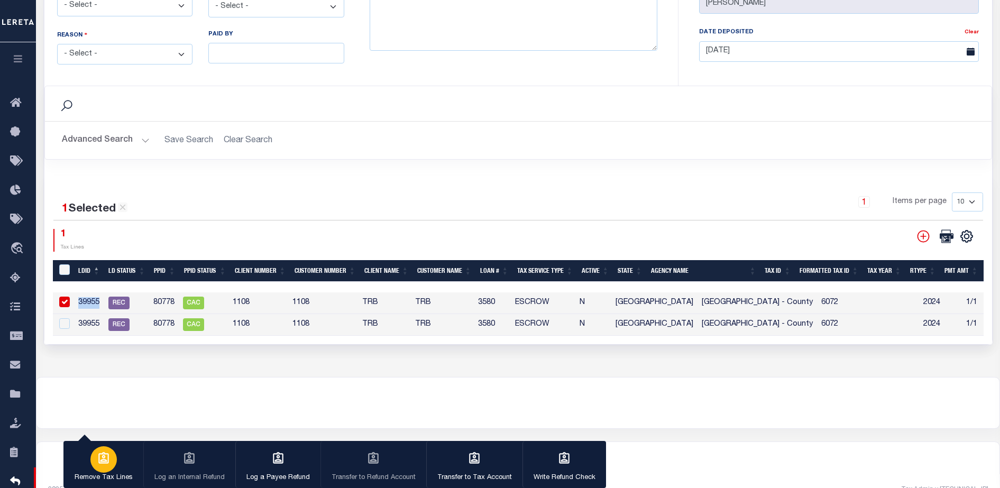
click at [109, 469] on div "button" at bounding box center [103, 459] width 26 height 26
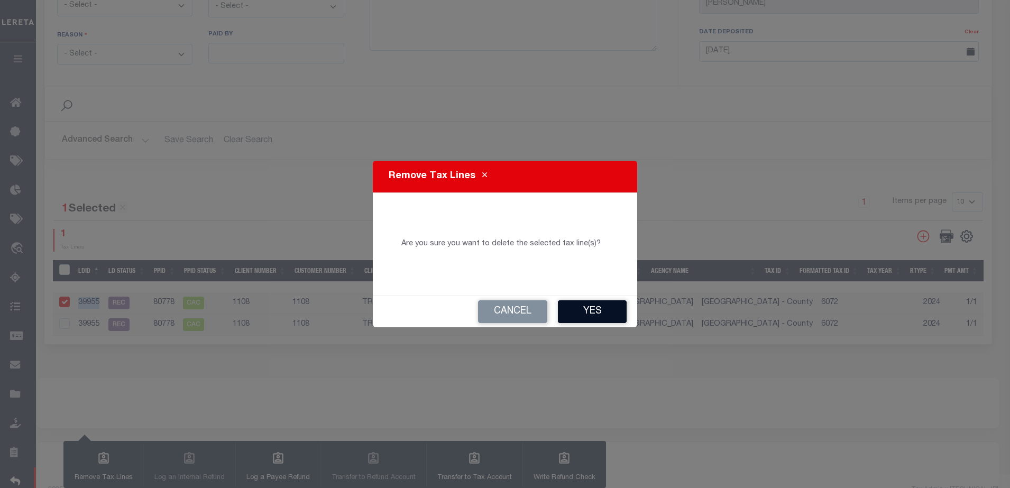
click at [584, 305] on button "Yes" at bounding box center [592, 311] width 69 height 23
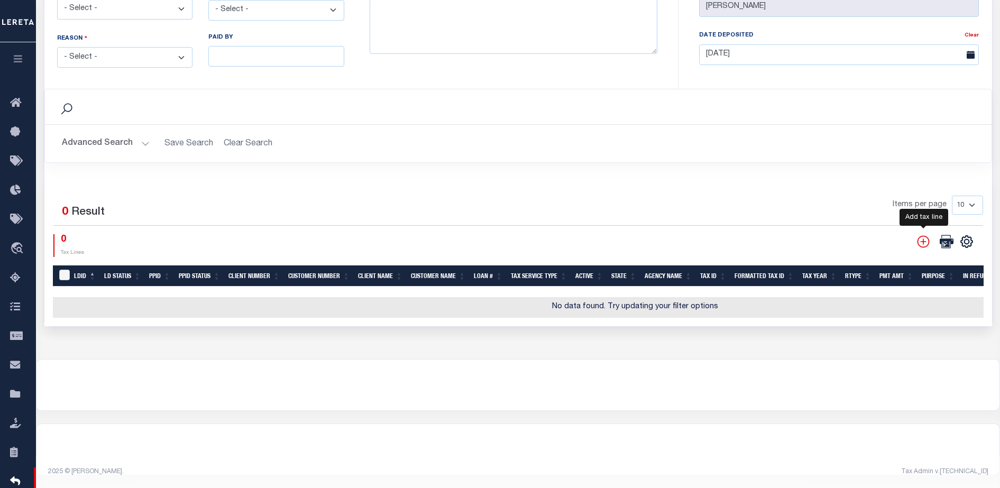
click at [922, 235] on icon "" at bounding box center [923, 242] width 14 height 14
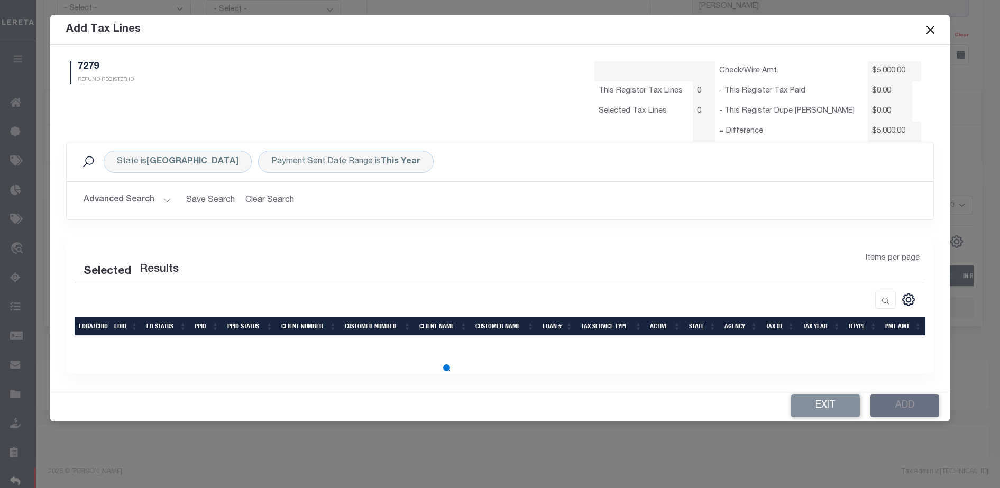
scroll to position [0, 0]
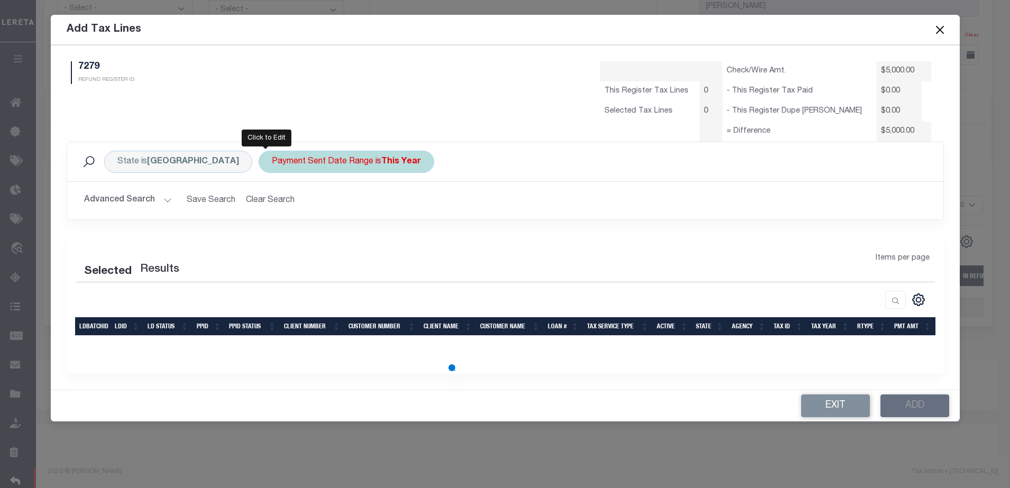
click at [259, 164] on div "Payment Sent Date Range is This Year" at bounding box center [347, 162] width 176 height 22
select select "This Year"
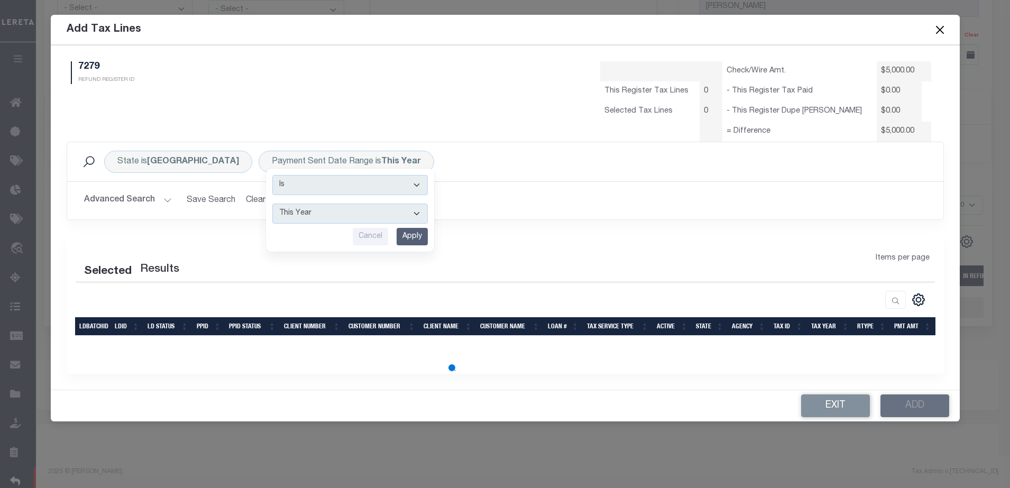
click at [160, 195] on button "Advanced Search" at bounding box center [128, 200] width 88 height 21
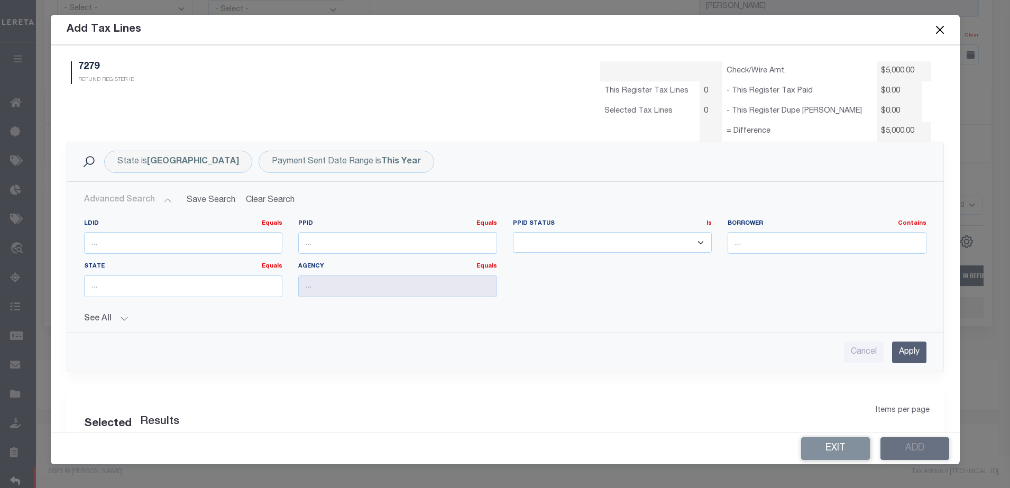
click at [151, 205] on button "Advanced Search" at bounding box center [128, 200] width 88 height 21
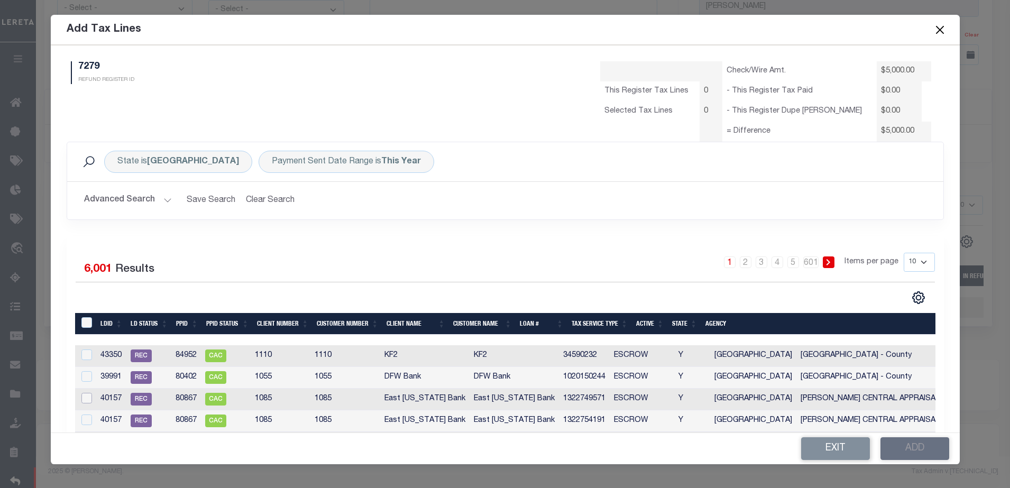
click at [84, 399] on input "checkbox" at bounding box center [86, 398] width 11 height 11
checkbox input "true"
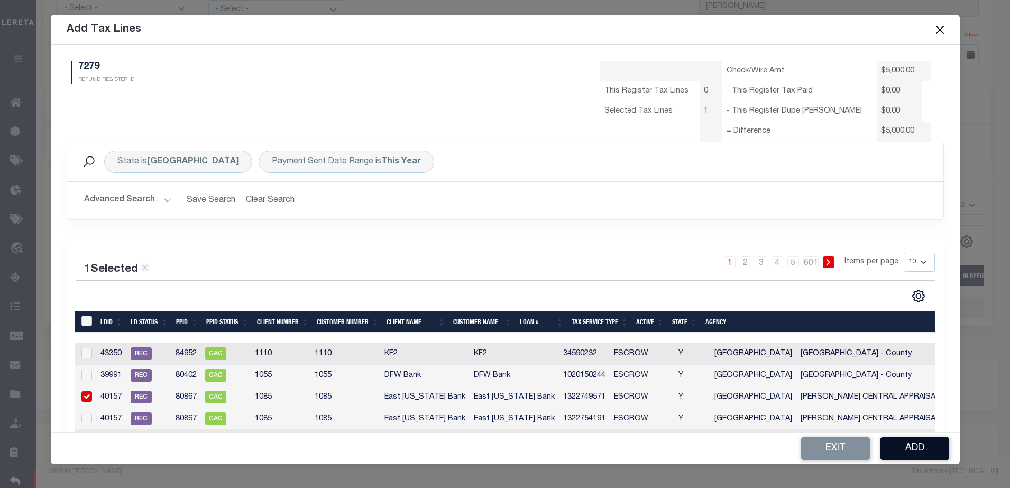
click at [903, 440] on button "Add" at bounding box center [914, 448] width 69 height 23
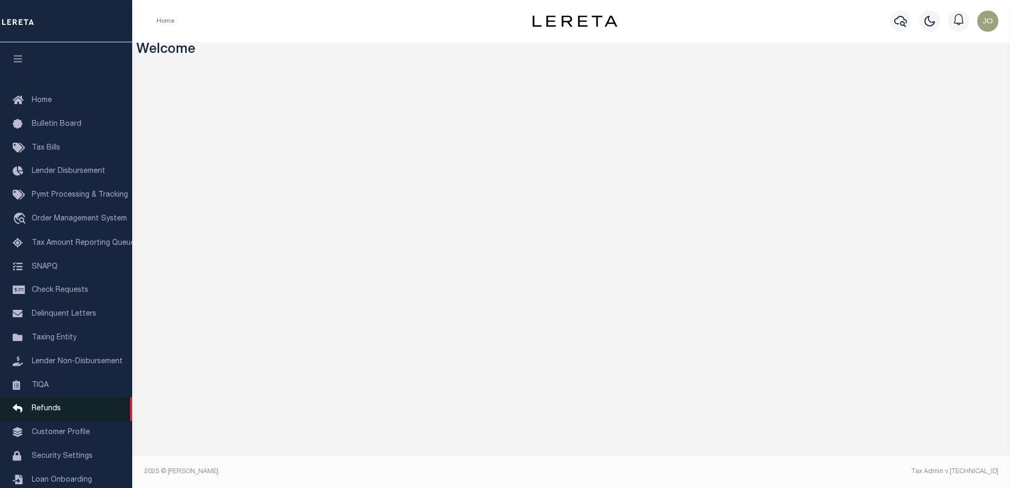
click at [59, 412] on span "Refunds" at bounding box center [46, 408] width 29 height 7
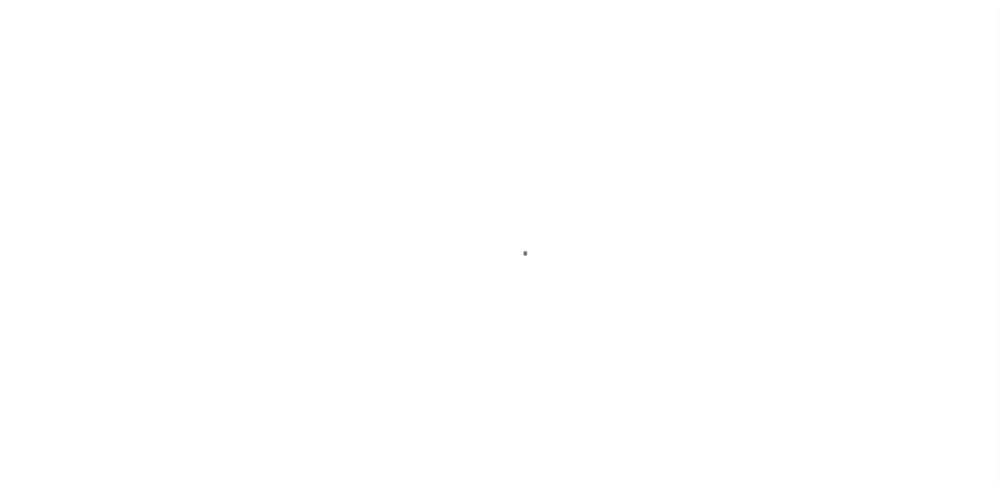
scroll to position [27, 0]
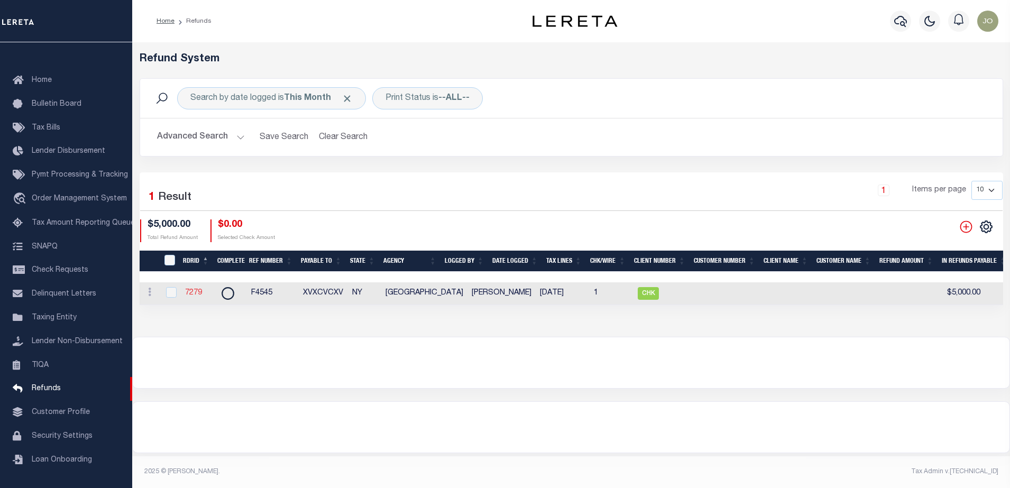
click at [187, 294] on link "7279" at bounding box center [193, 292] width 17 height 7
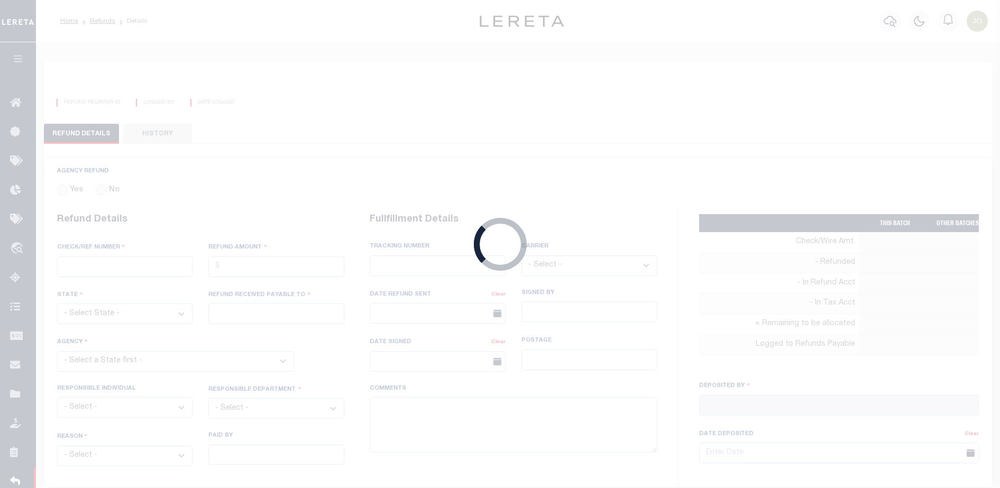
radio input "true"
type input "F4545"
type input "$5,000"
select select "NY"
type input "XVXCVCXV"
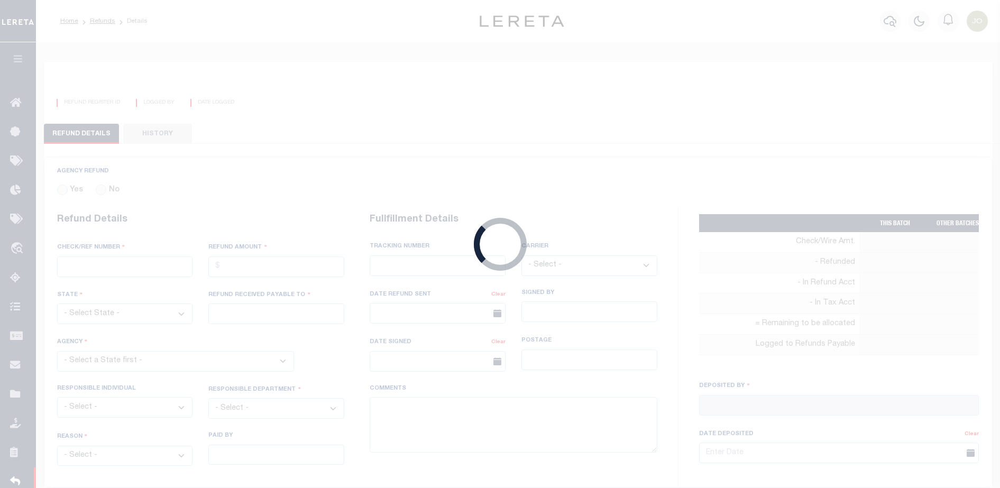
select select
type input "[PERSON_NAME]"
type input "[DATE]"
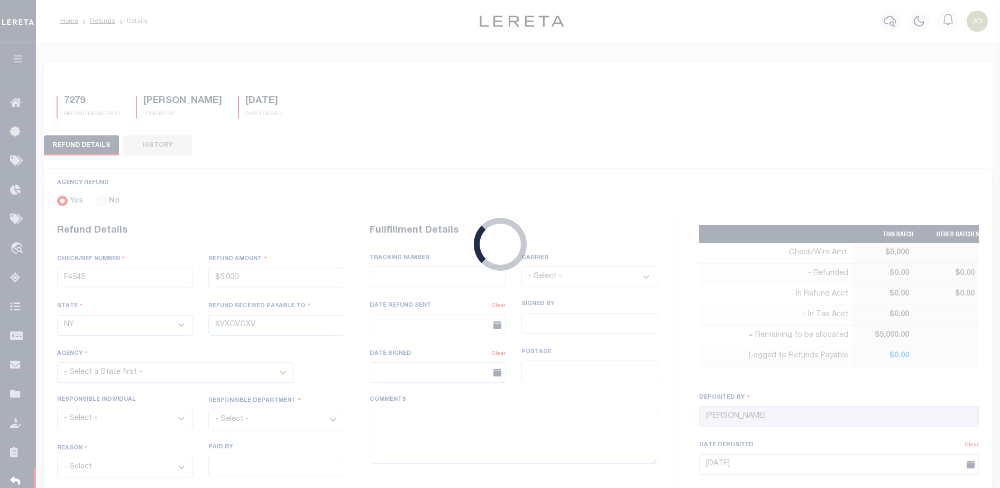
select select "3602519001"
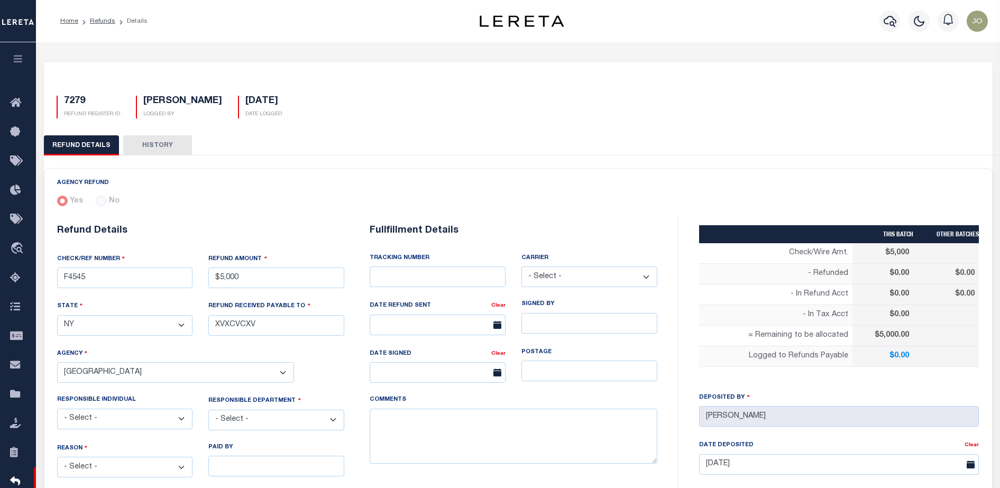
scroll to position [415, 0]
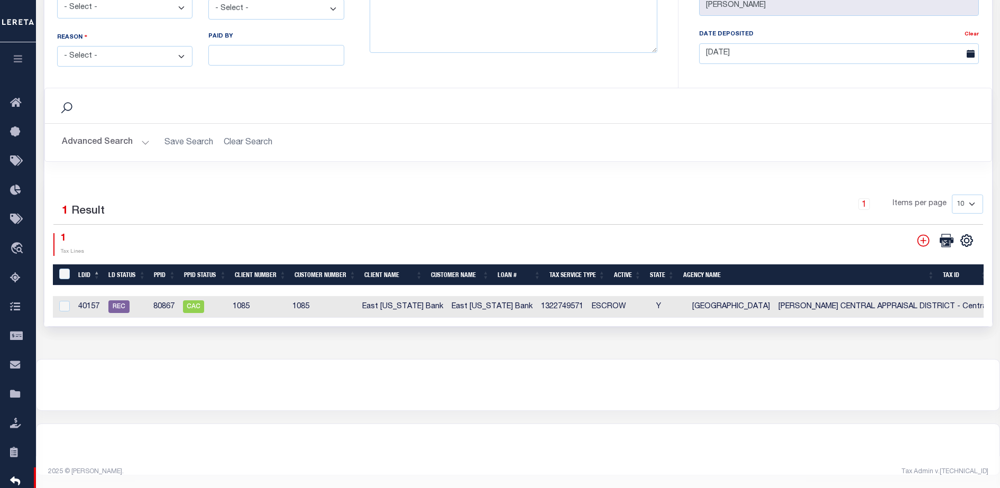
click at [673, 178] on div "Selected 1 Result 1 Items per page 10 25 50 100 1 Tax Lines" at bounding box center [517, 252] width 947 height 149
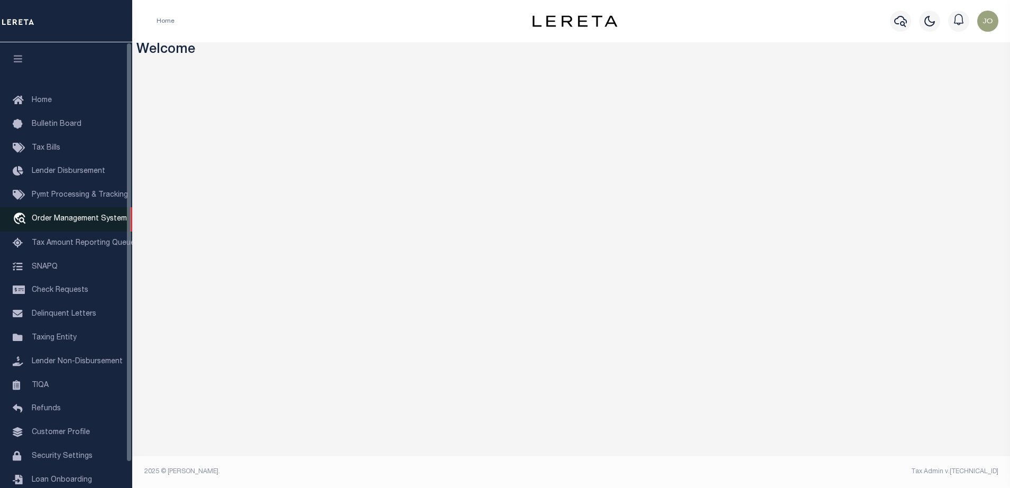
click at [88, 222] on span "Order Management System" at bounding box center [79, 218] width 95 height 7
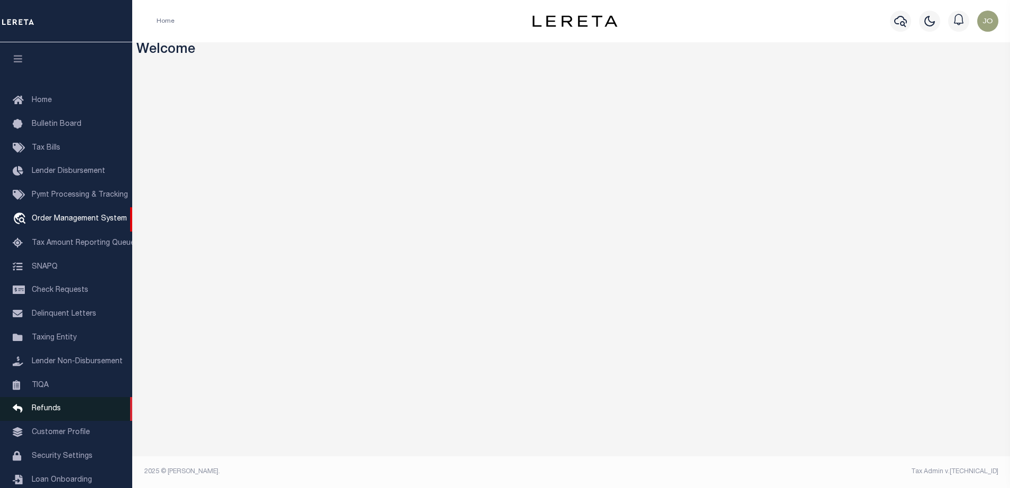
click at [54, 420] on link "Refunds" at bounding box center [66, 409] width 132 height 24
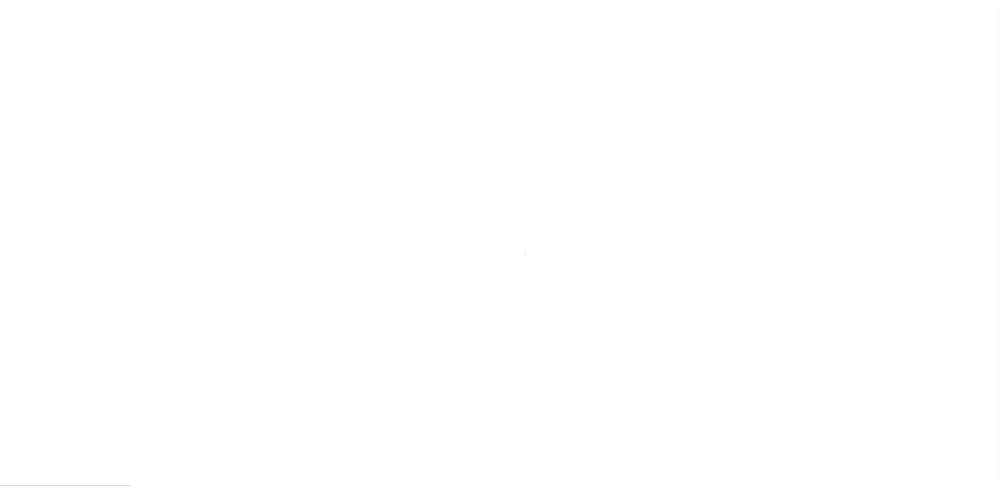
scroll to position [27, 0]
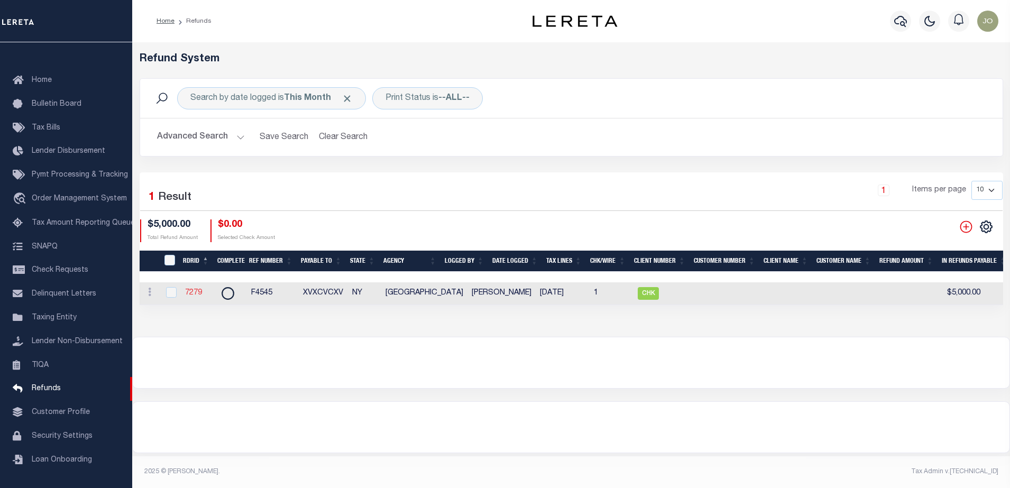
click at [191, 292] on link "7279" at bounding box center [193, 292] width 17 height 7
checkbox input "true"
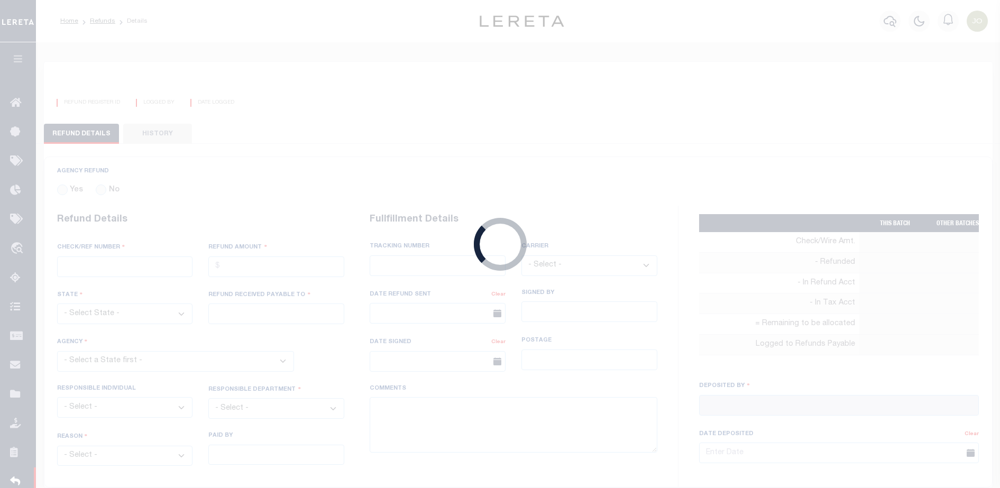
radio input "true"
type input "F4545"
type input "$5,000"
select select "NY"
type input "XVXCVCXV"
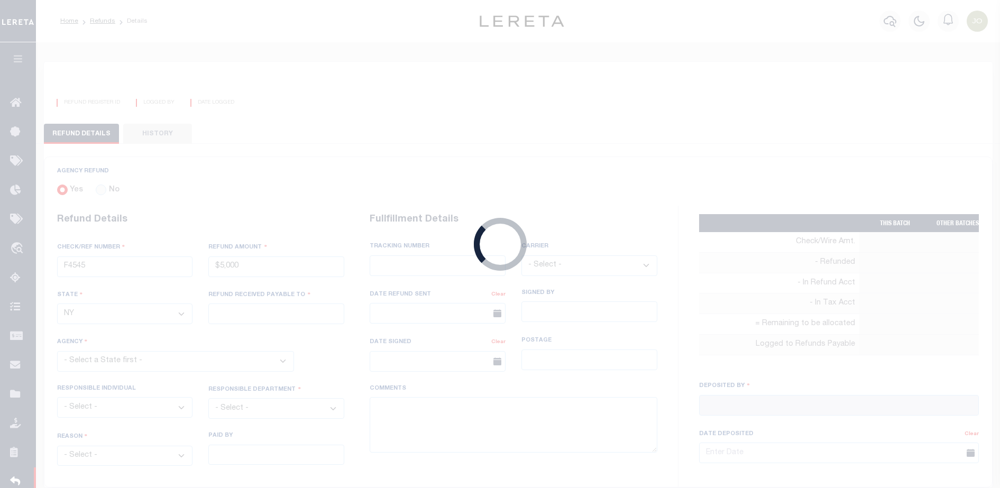
select select
type input "[PERSON_NAME]"
type input "[DATE]"
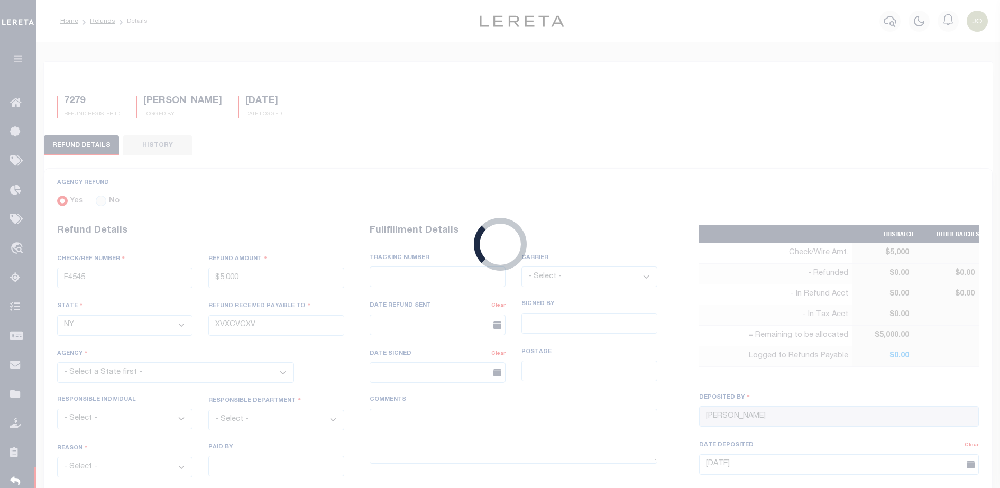
select select "3602519001"
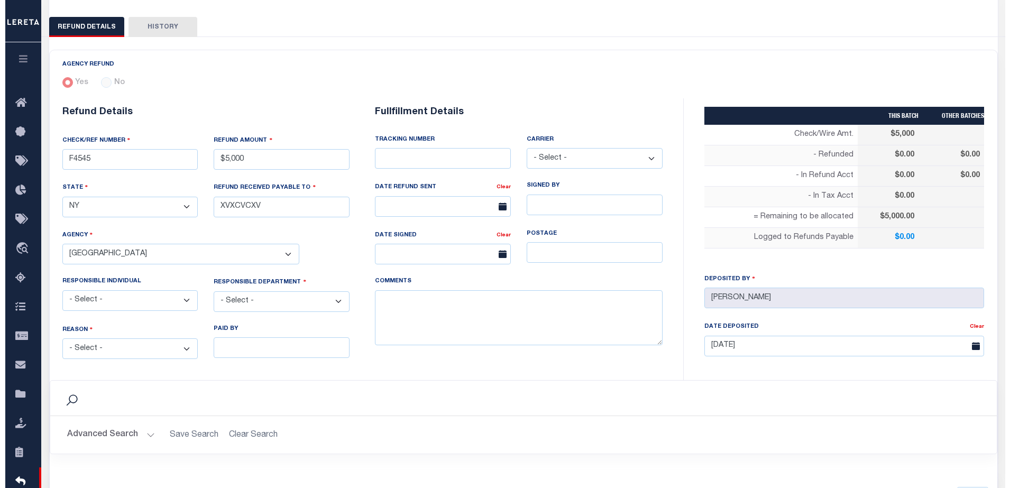
scroll to position [415, 0]
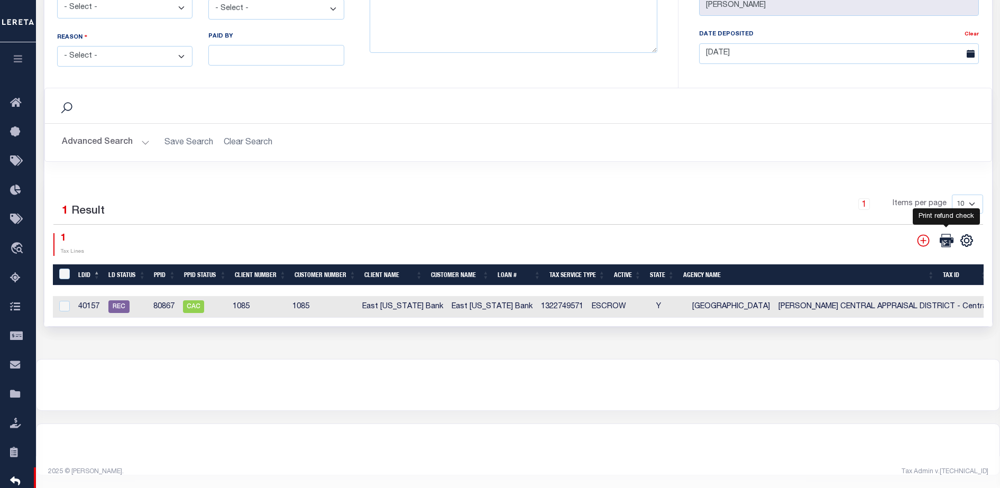
click at [946, 237] on icon at bounding box center [947, 240] width 14 height 13
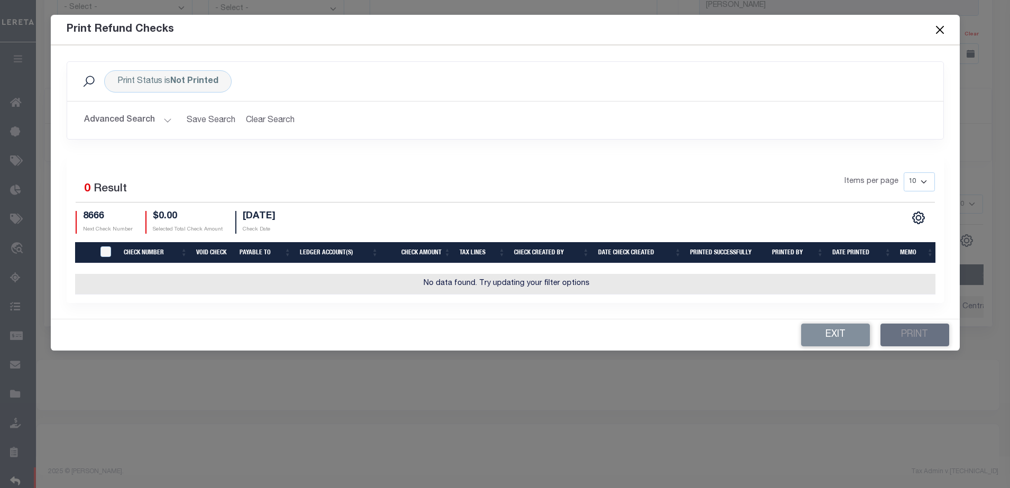
drag, startPoint x: 640, startPoint y: 74, endPoint x: 230, endPoint y: 30, distance: 412.1
click at [230, 30] on div "Print Refund Checks Print Status is Not Printed Search Advanced Search Save Sea…" at bounding box center [505, 183] width 909 height 336
drag, startPoint x: 230, startPoint y: 30, endPoint x: 181, endPoint y: 76, distance: 67.3
click at [181, 77] on b "Not Printed" at bounding box center [194, 81] width 48 height 8
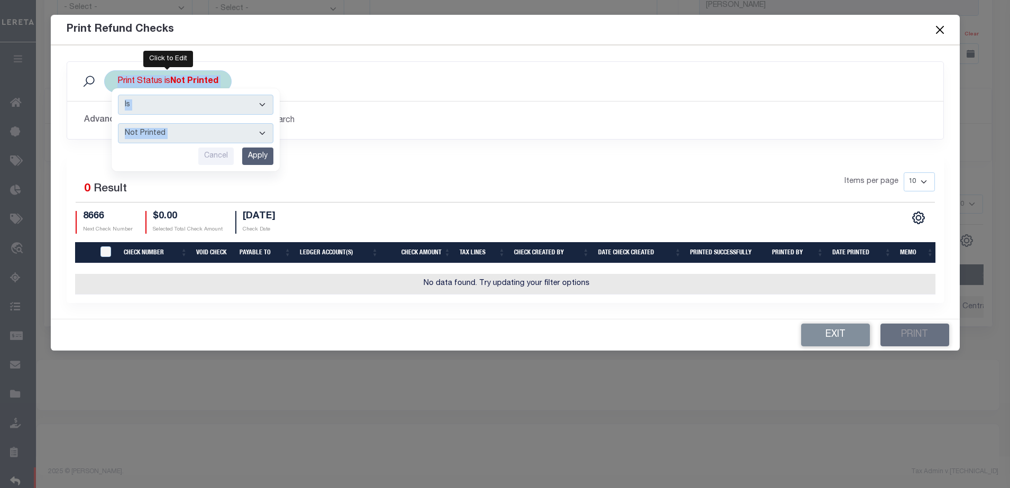
click at [192, 135] on select "Printed Not Printed" at bounding box center [195, 133] width 155 height 20
select select "true"
click at [118, 123] on select "Printed Not Printed" at bounding box center [195, 133] width 155 height 20
click at [254, 159] on input "Apply" at bounding box center [257, 156] width 31 height 17
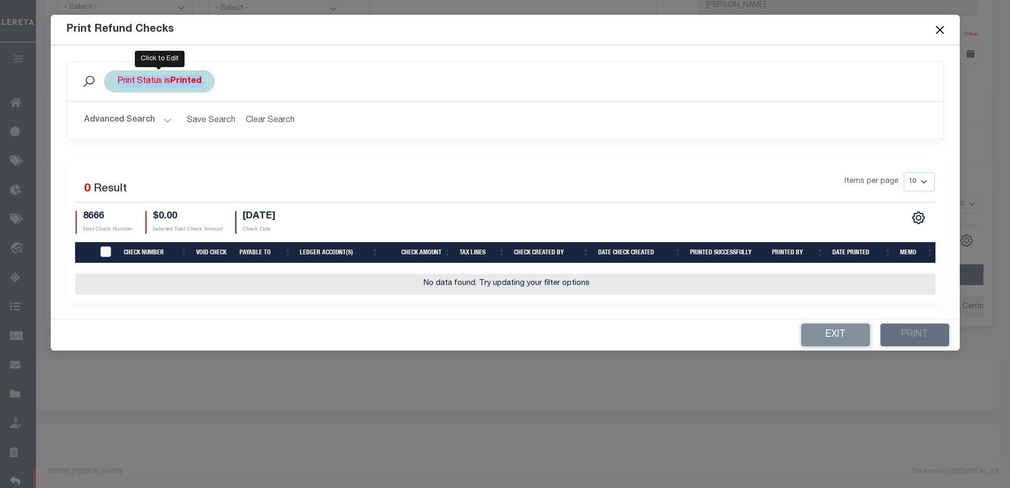
click at [187, 86] on div "Print Status is Printed" at bounding box center [159, 81] width 111 height 22
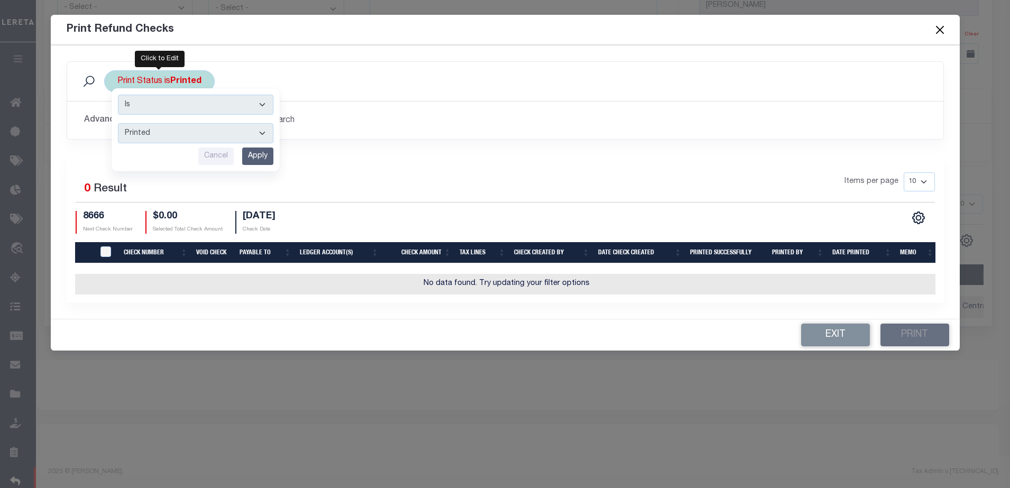
click at [172, 136] on select "Printed Not Printed" at bounding box center [195, 133] width 155 height 20
select select "false"
click at [118, 123] on select "Printed Not Printed" at bounding box center [195, 133] width 155 height 20
click at [249, 151] on input "Apply" at bounding box center [257, 156] width 31 height 17
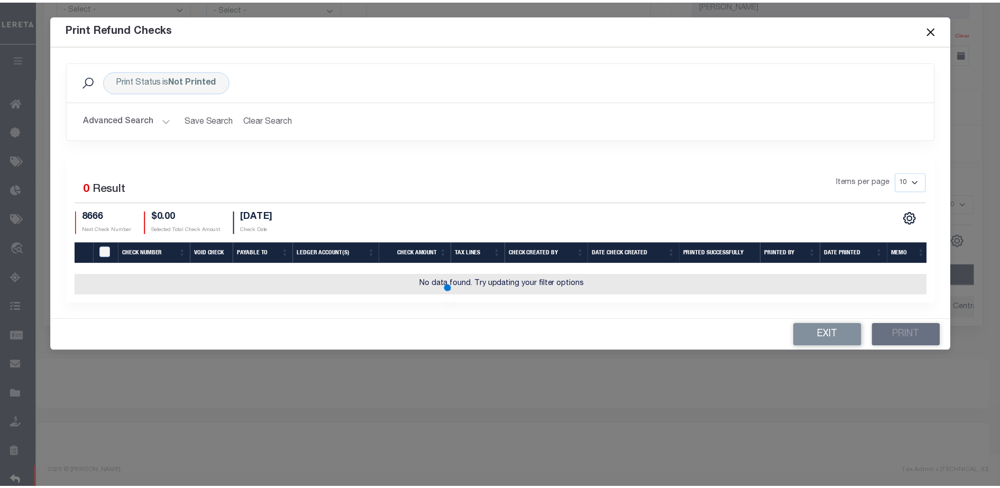
scroll to position [274, 0]
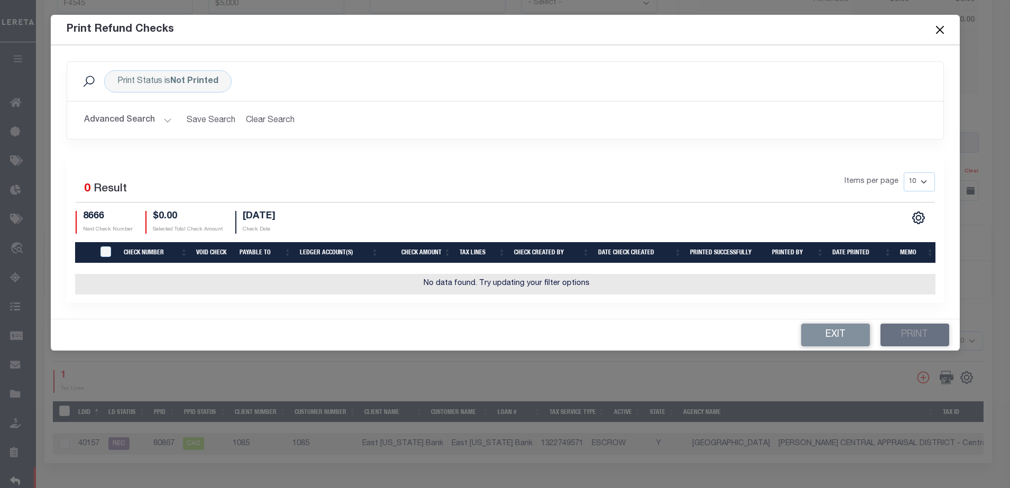
click at [935, 27] on button "Close" at bounding box center [940, 30] width 14 height 14
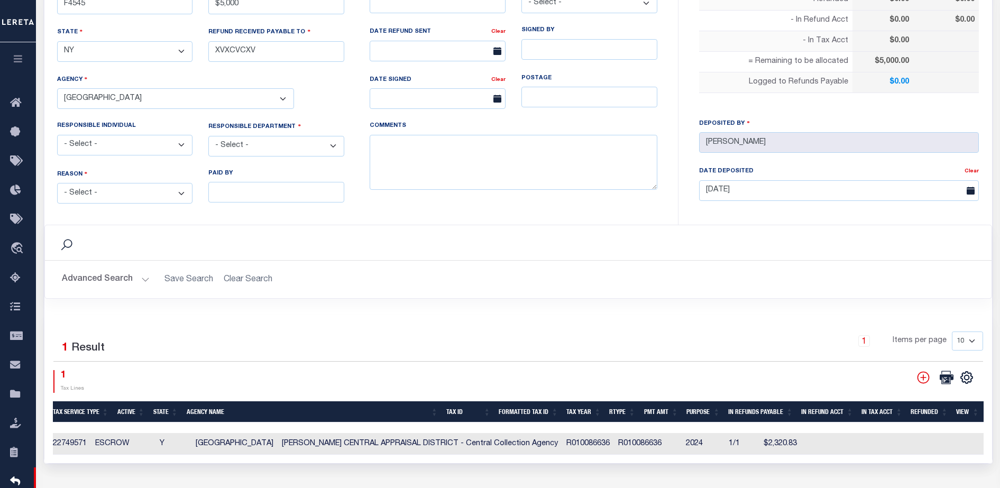
scroll to position [0, 407]
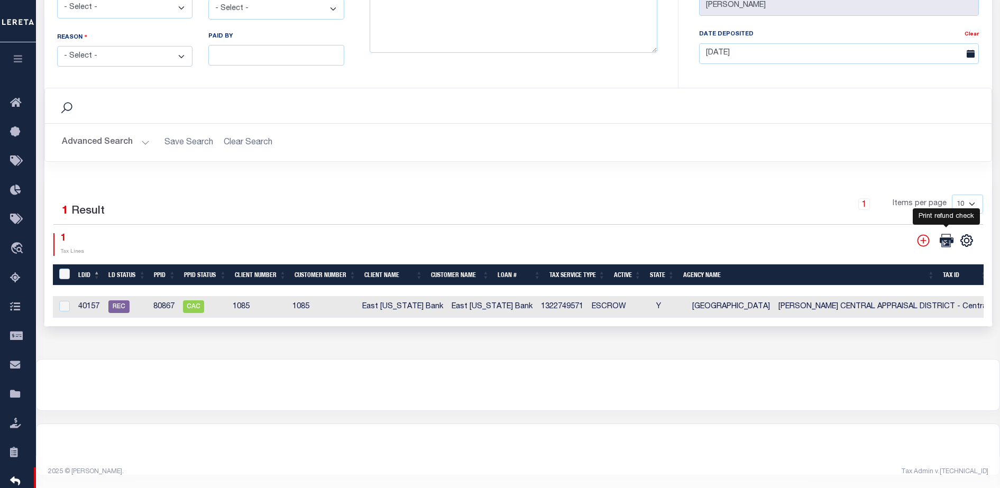
click at [945, 234] on icon at bounding box center [947, 241] width 14 height 14
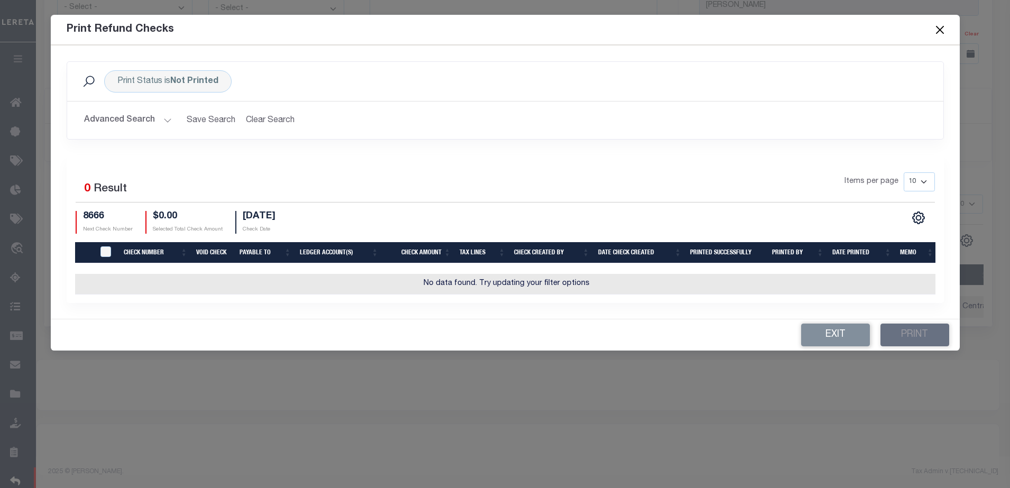
click at [942, 30] on button "Close" at bounding box center [940, 30] width 14 height 14
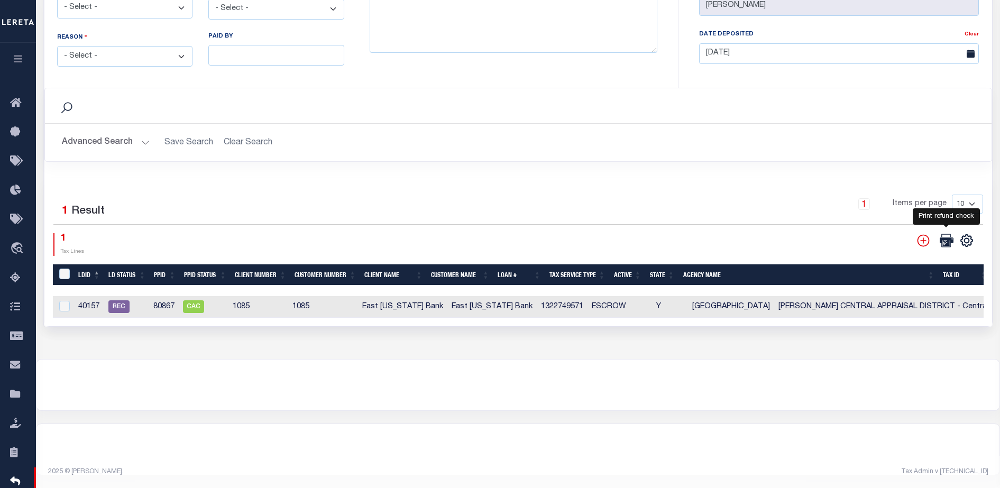
click at [943, 234] on icon at bounding box center [947, 240] width 14 height 13
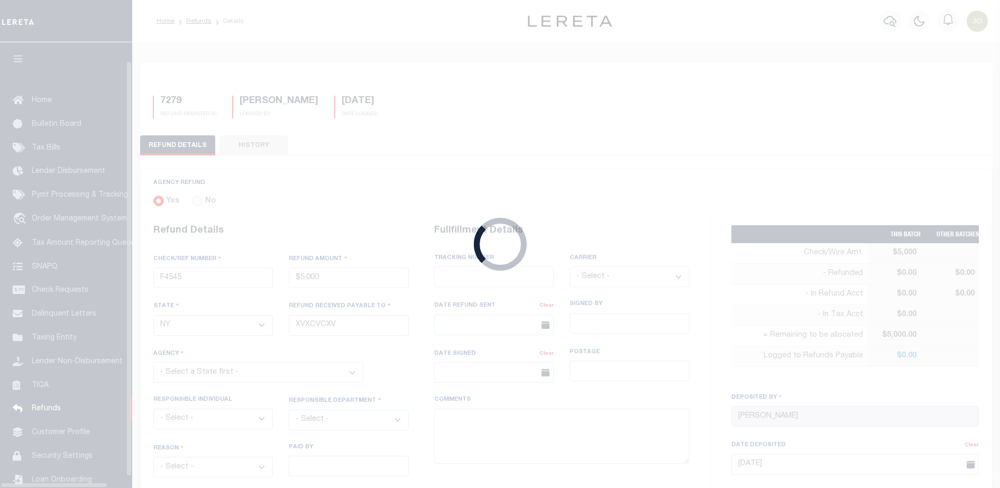
select select "NY"
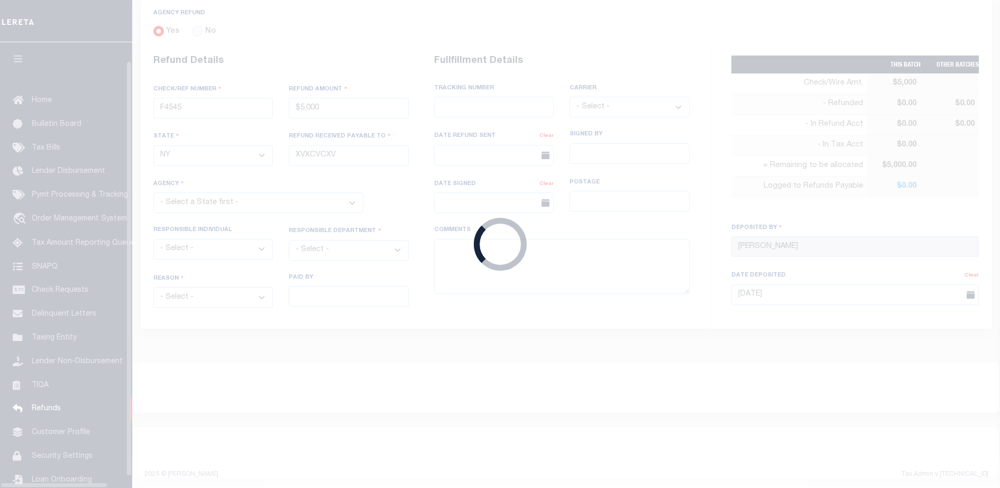
select select "3602519001"
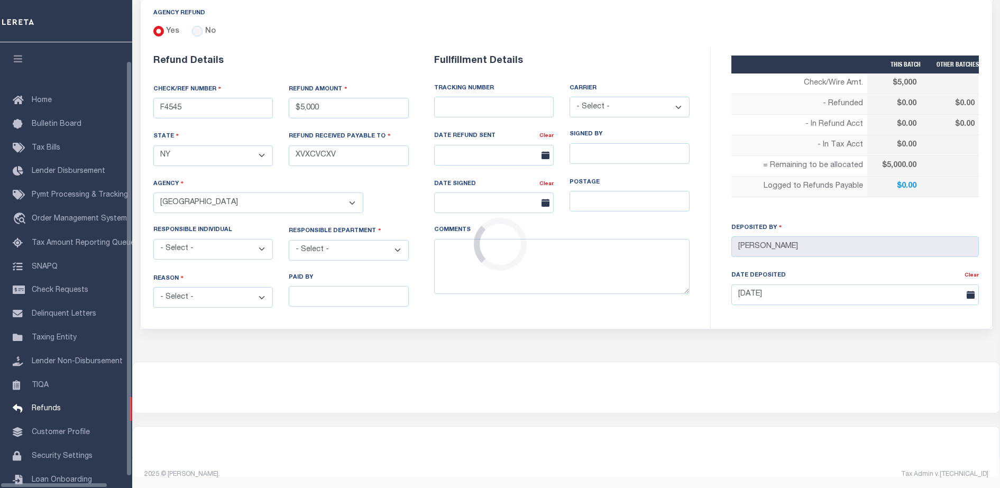
scroll to position [17, 0]
